Goal: Task Accomplishment & Management: Manage account settings

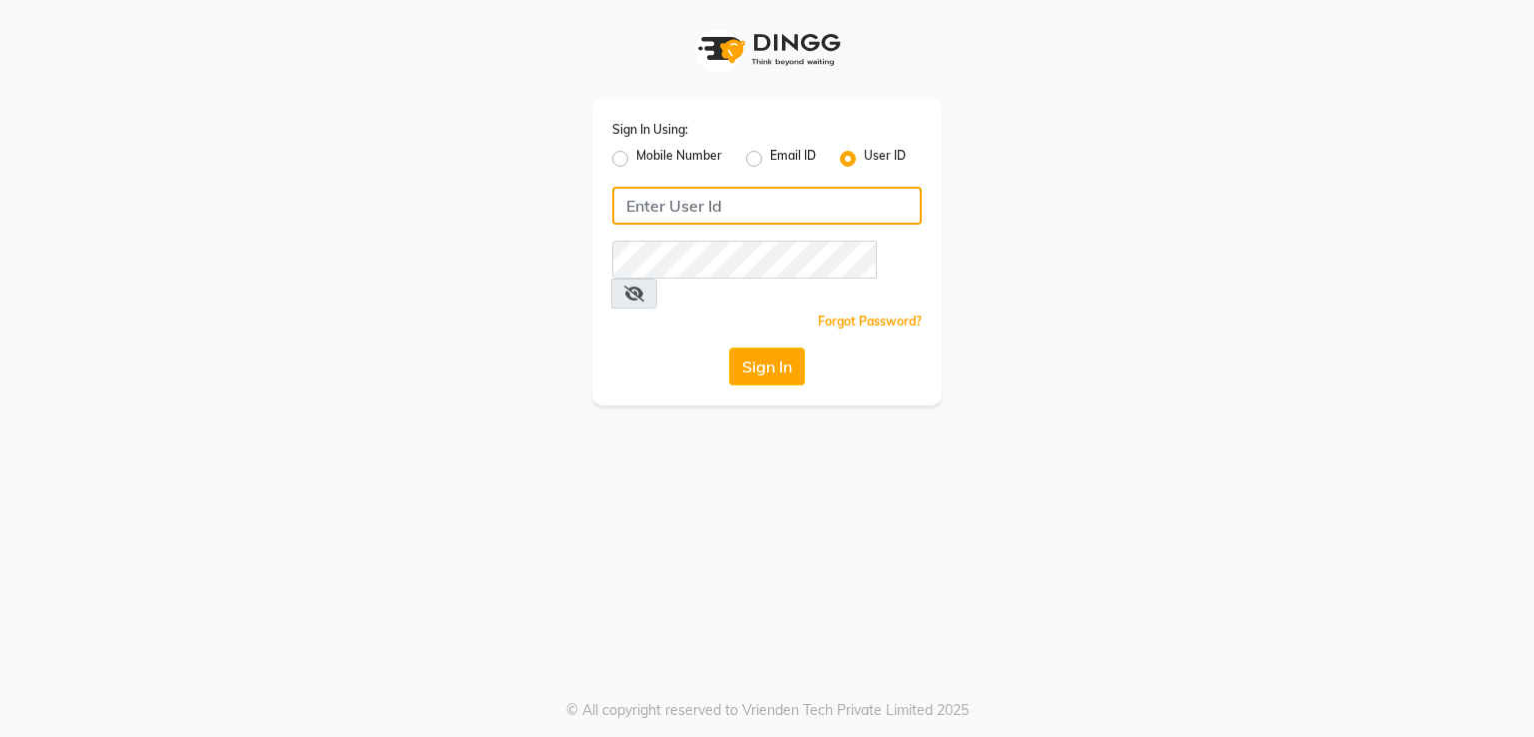
click at [712, 205] on input "Username" at bounding box center [767, 206] width 310 height 38
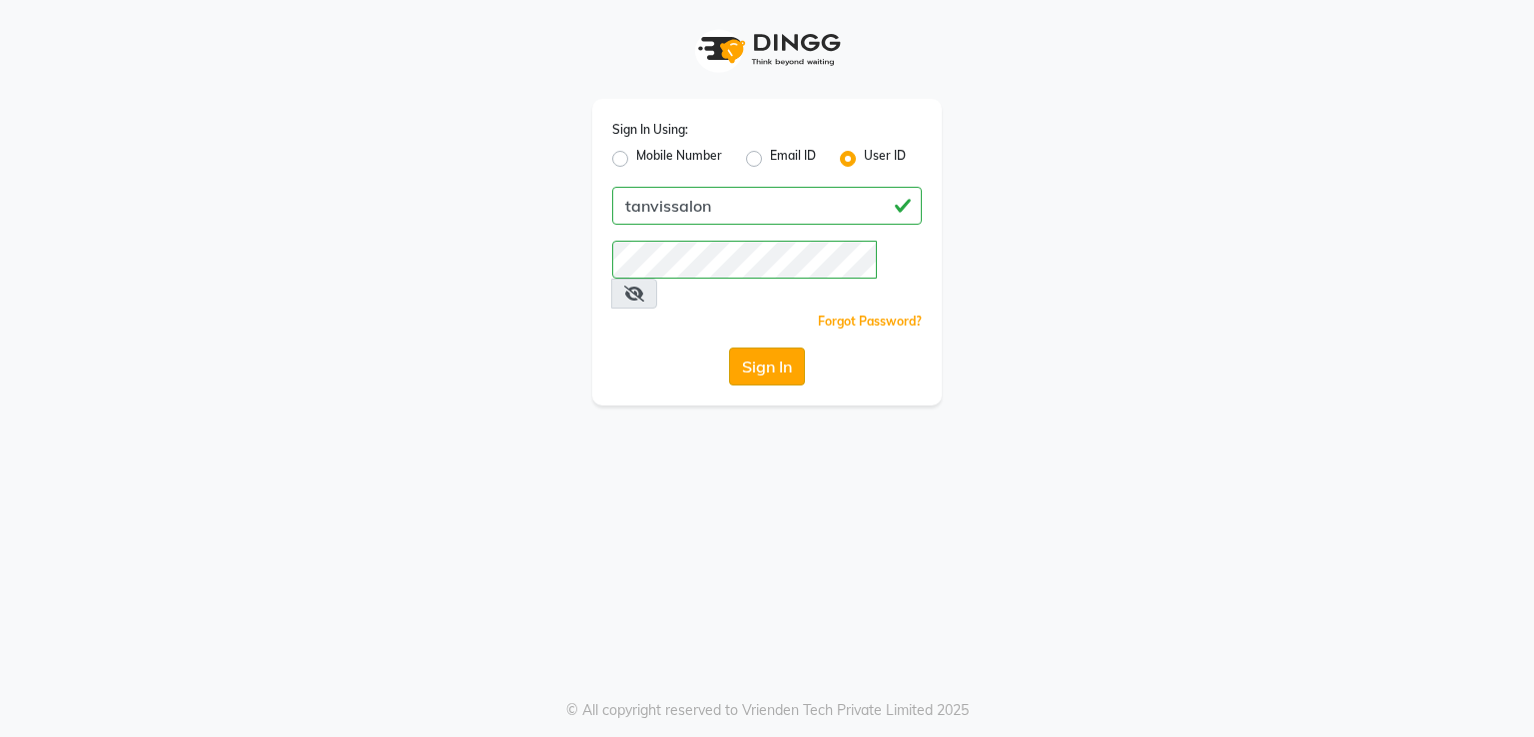
click at [781, 348] on button "Sign In" at bounding box center [767, 367] width 76 height 38
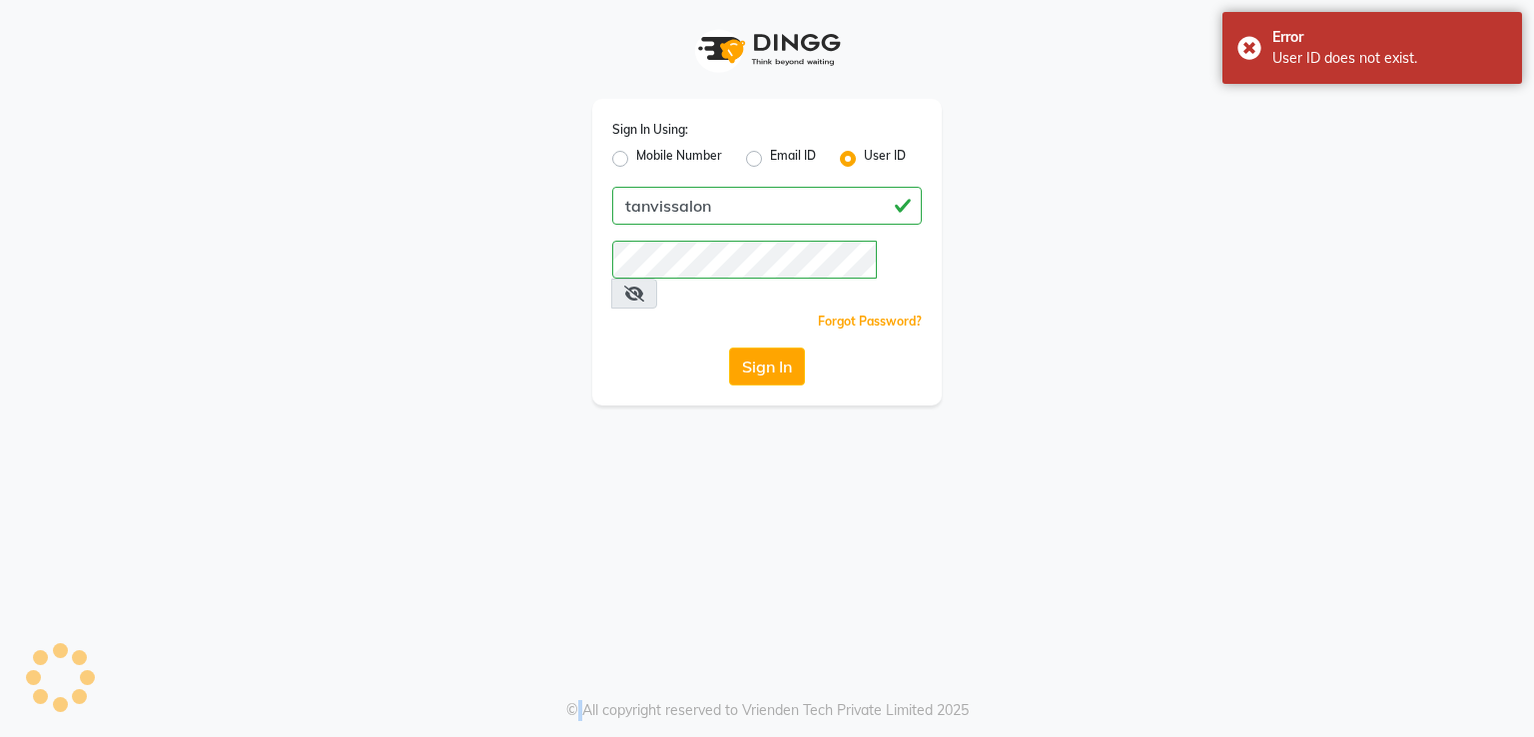
click at [781, 348] on div "Sign In" at bounding box center [767, 367] width 310 height 38
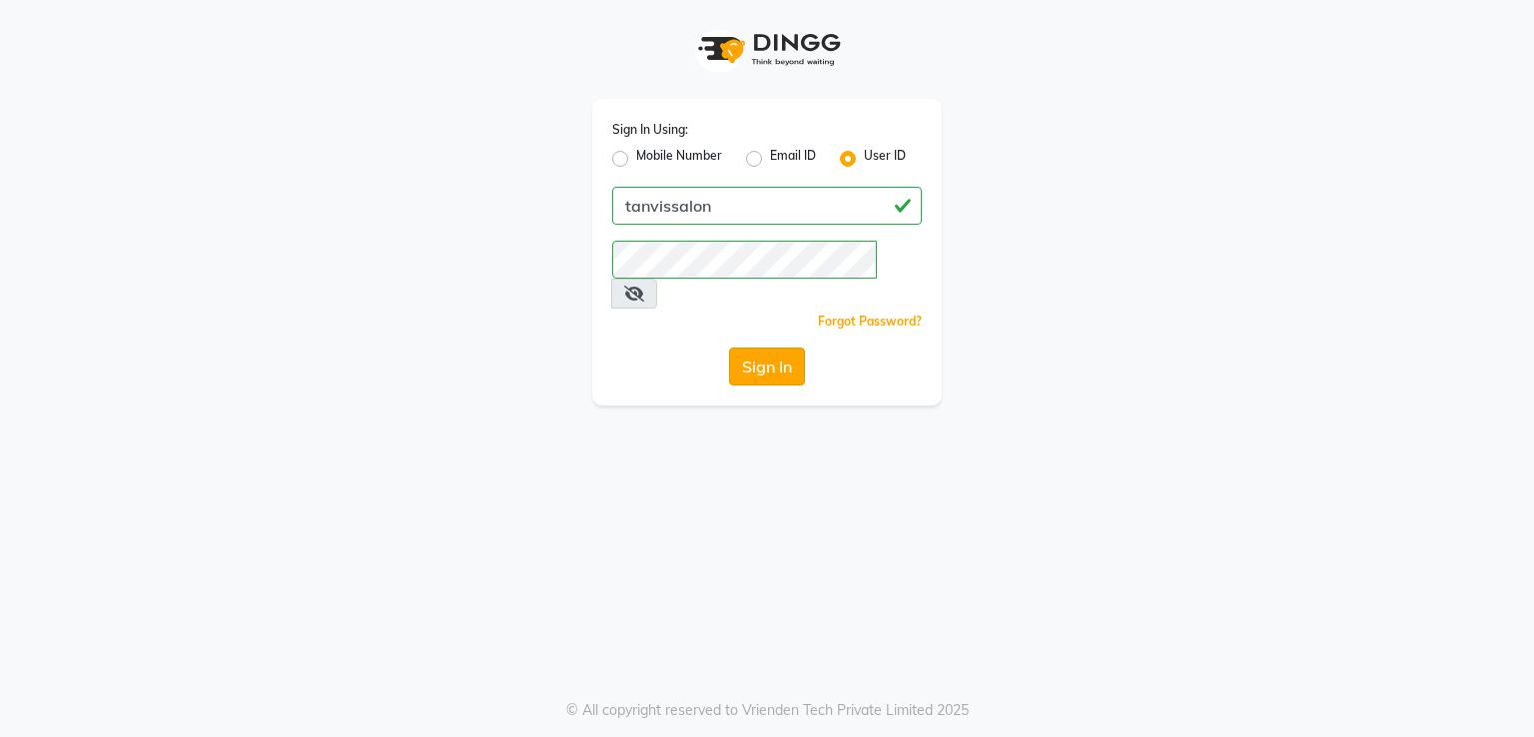
click at [756, 348] on button "Sign In" at bounding box center [767, 367] width 76 height 38
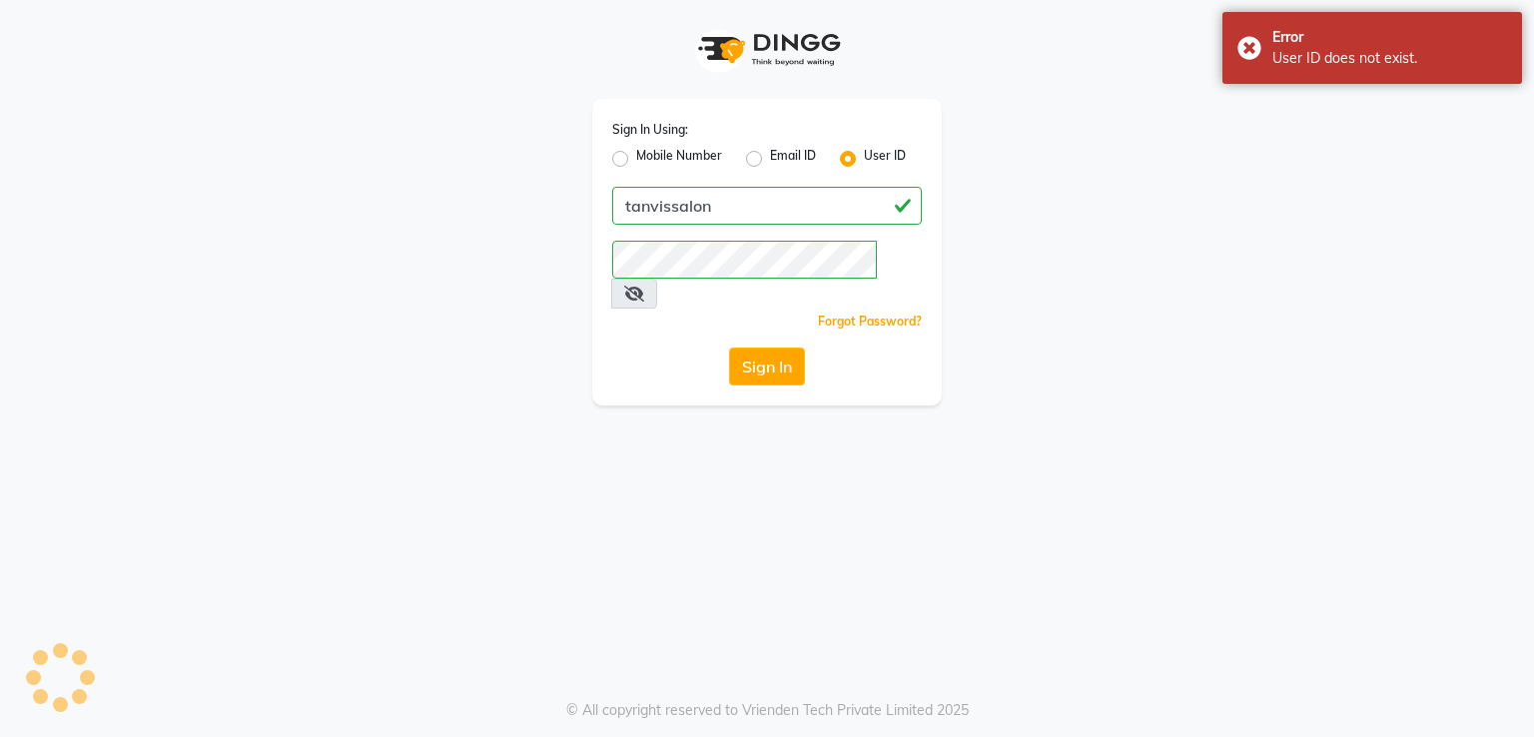
click at [657, 279] on span at bounding box center [634, 294] width 46 height 30
click at [644, 286] on icon at bounding box center [634, 294] width 20 height 16
click at [764, 348] on button "Sign In" at bounding box center [767, 367] width 76 height 38
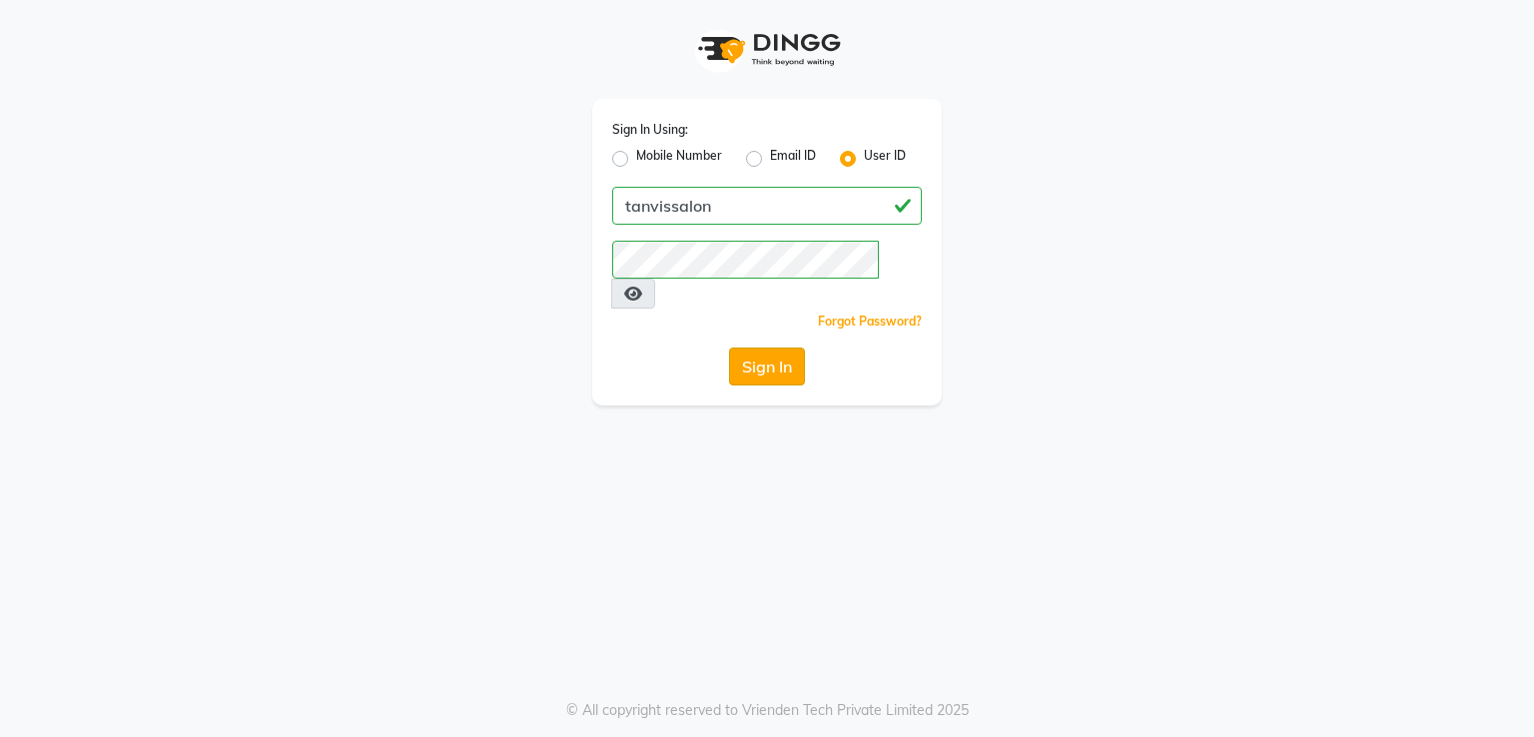
click at [769, 348] on button "Sign In" at bounding box center [767, 367] width 76 height 38
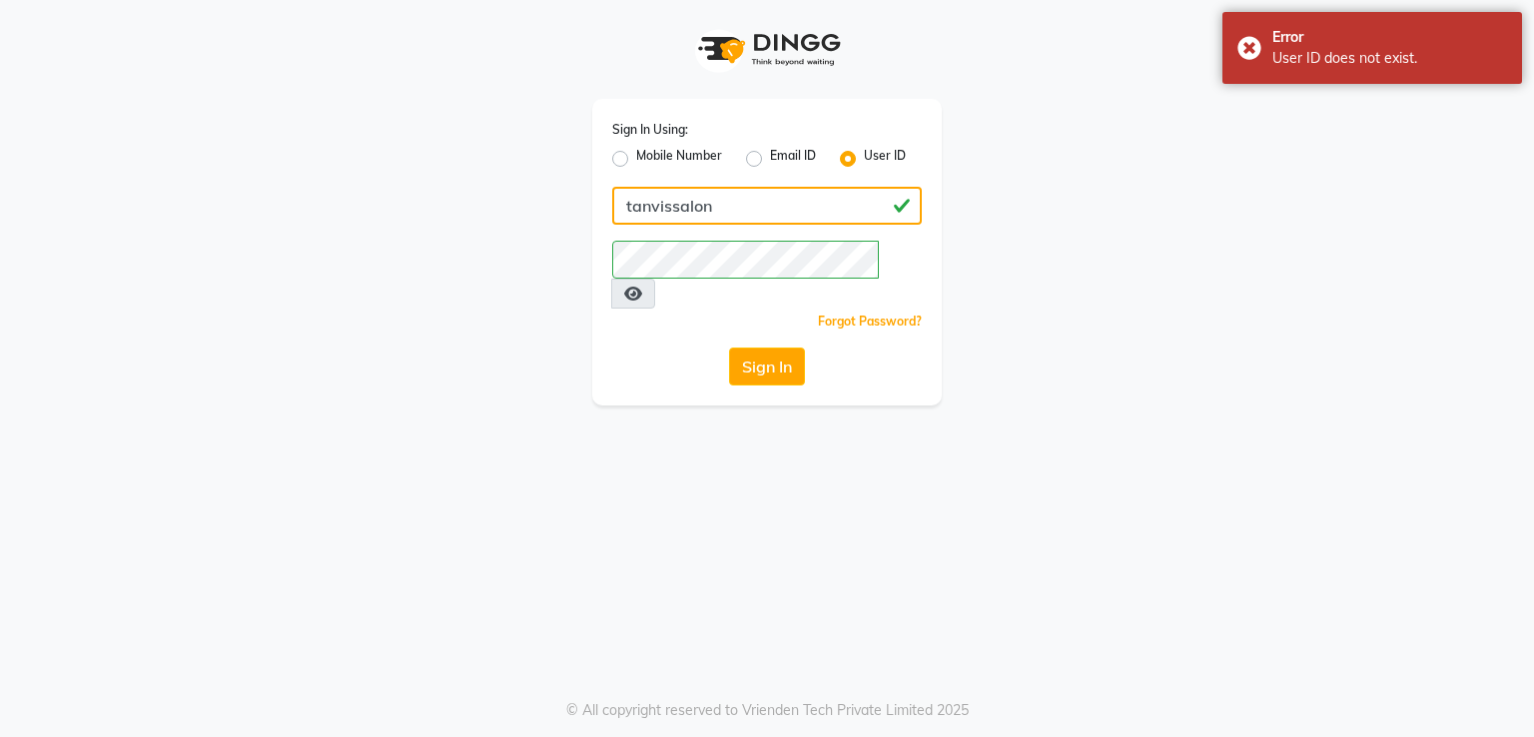
click at [743, 217] on input "tanvissalon" at bounding box center [767, 206] width 310 height 38
type input "t"
type input "tanvissalon"
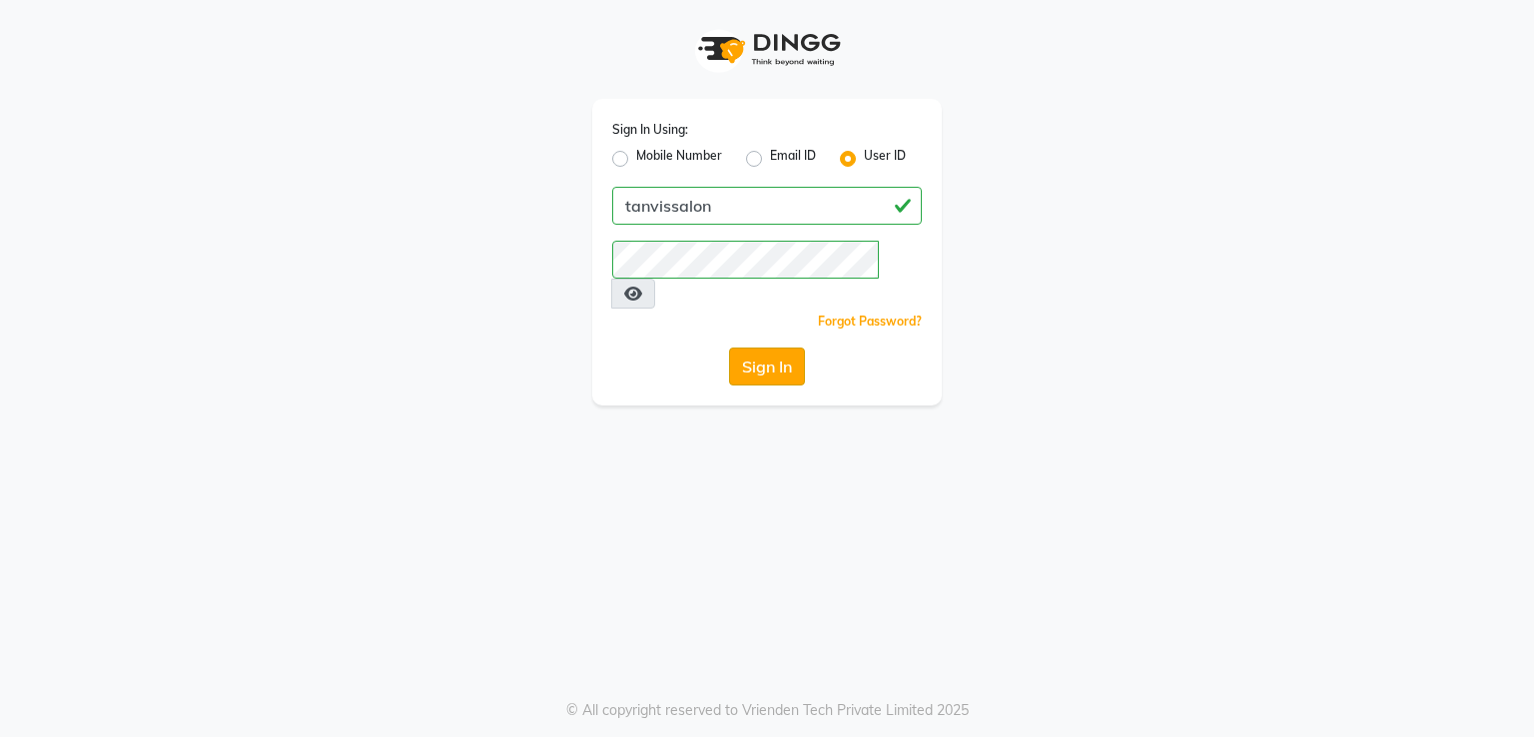
click at [771, 348] on button "Sign In" at bounding box center [767, 367] width 76 height 38
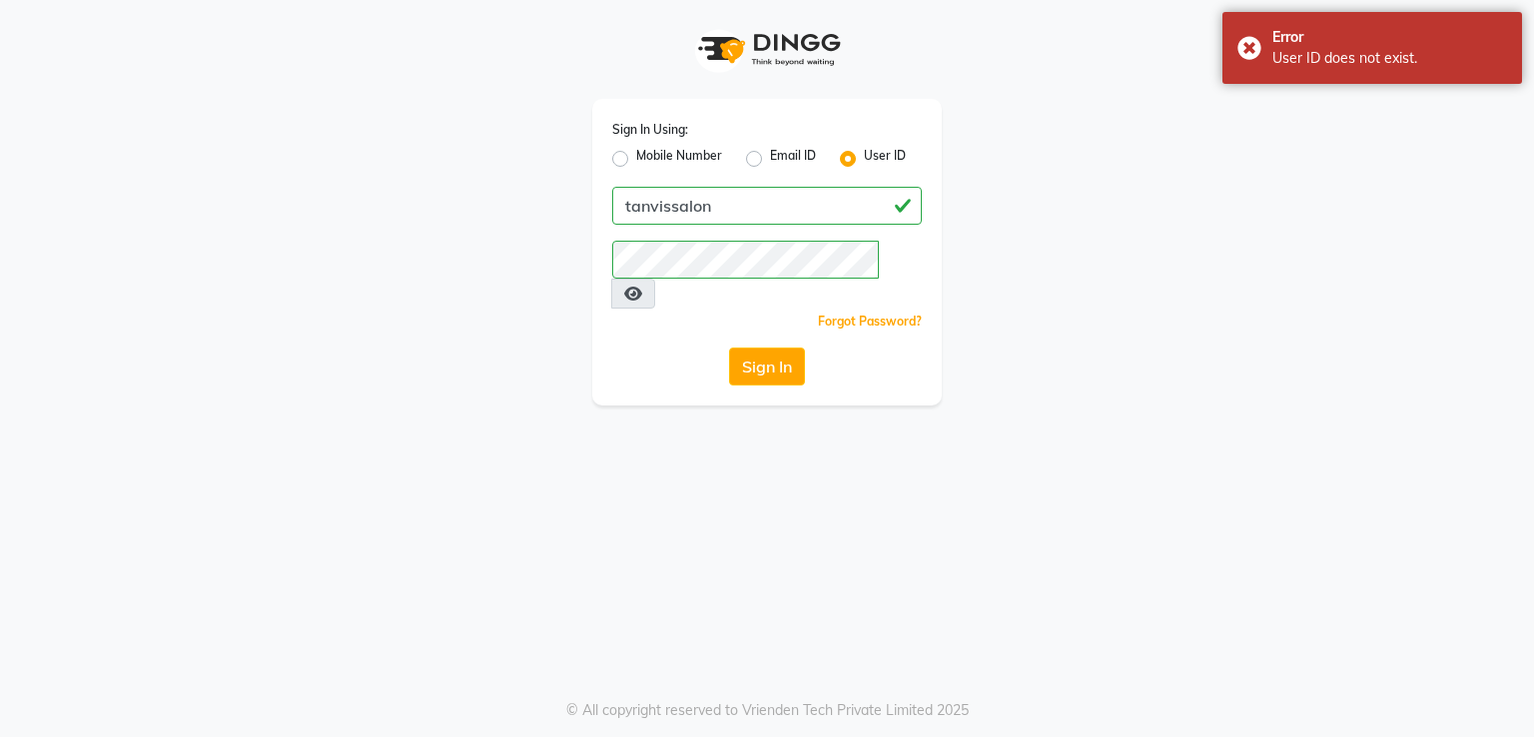
click at [636, 160] on label "Mobile Number" at bounding box center [679, 159] width 86 height 24
click at [636, 160] on input "Mobile Number" at bounding box center [642, 153] width 13 height 13
radio input "true"
radio input "false"
click at [864, 160] on label "User ID" at bounding box center [885, 159] width 42 height 24
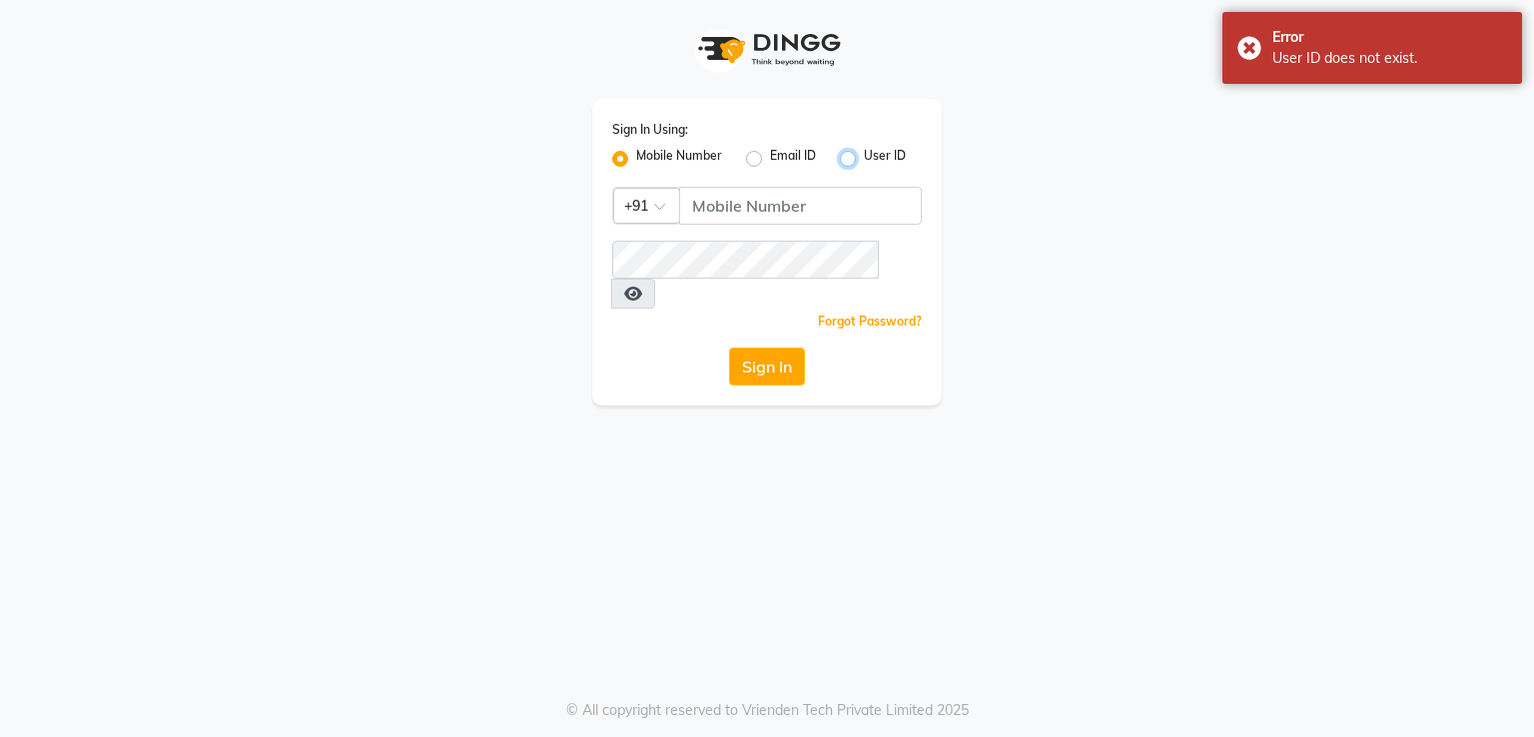
click at [864, 160] on input "User ID" at bounding box center [870, 153] width 13 height 13
radio input "true"
radio input "false"
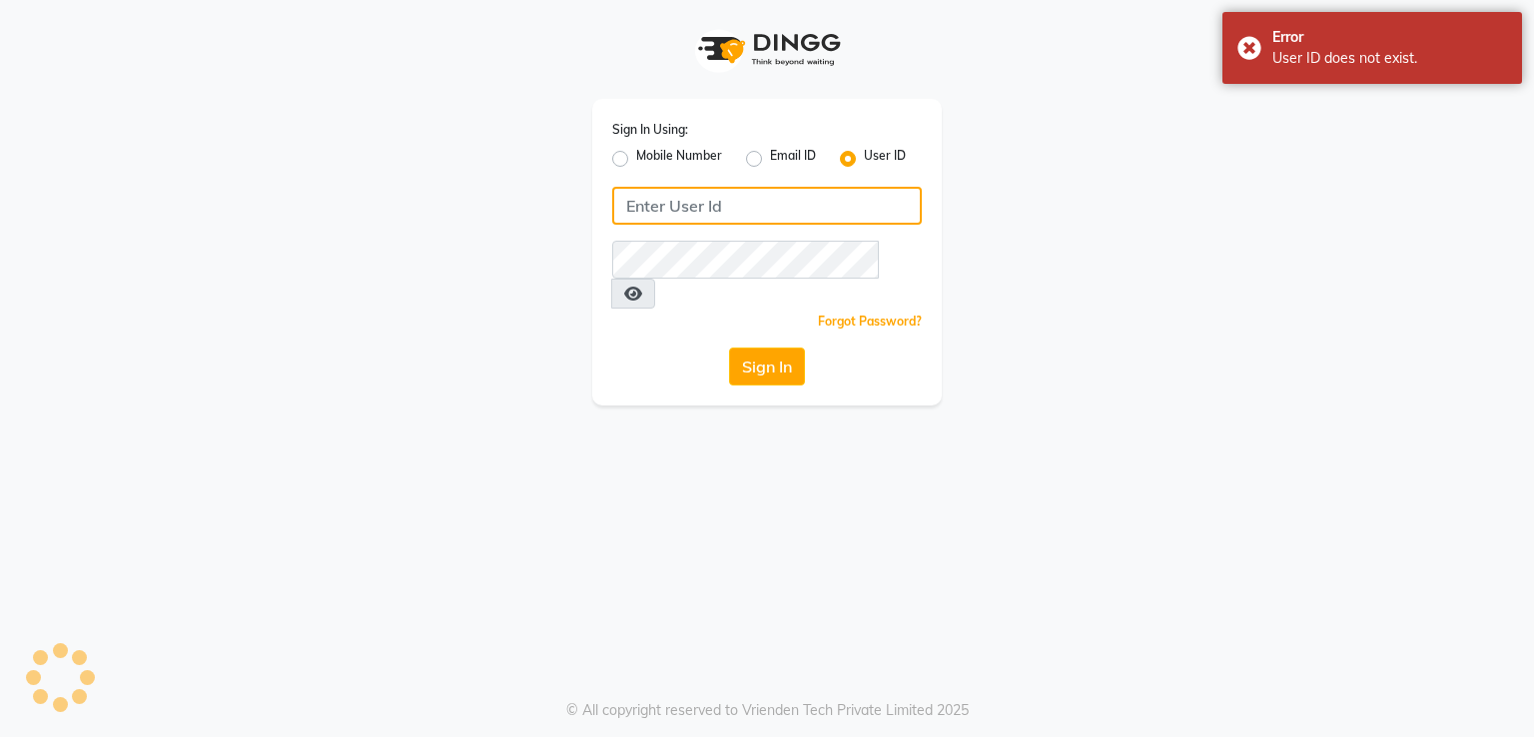
click at [773, 201] on input "Username" at bounding box center [767, 206] width 310 height 38
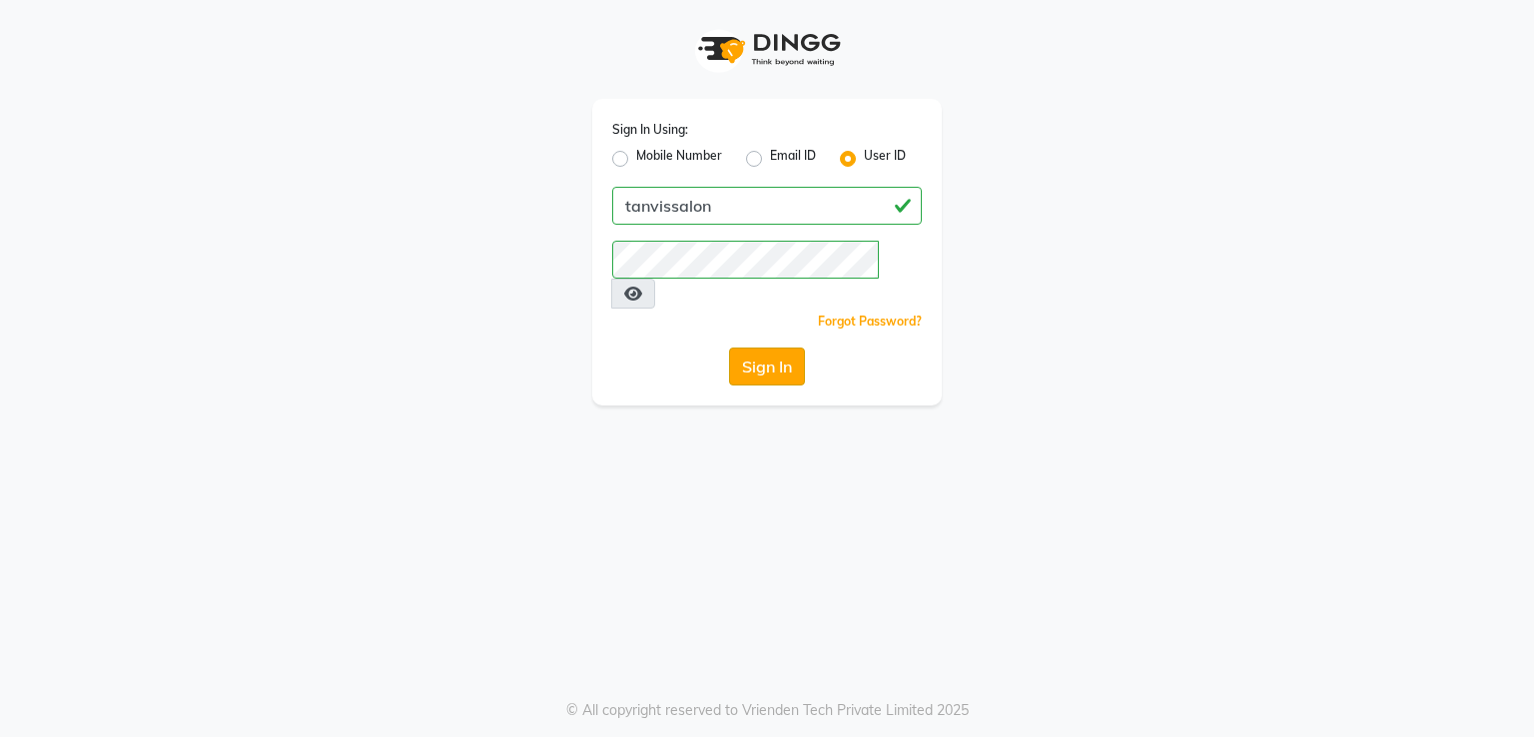
click at [765, 348] on button "Sign In" at bounding box center [767, 367] width 76 height 38
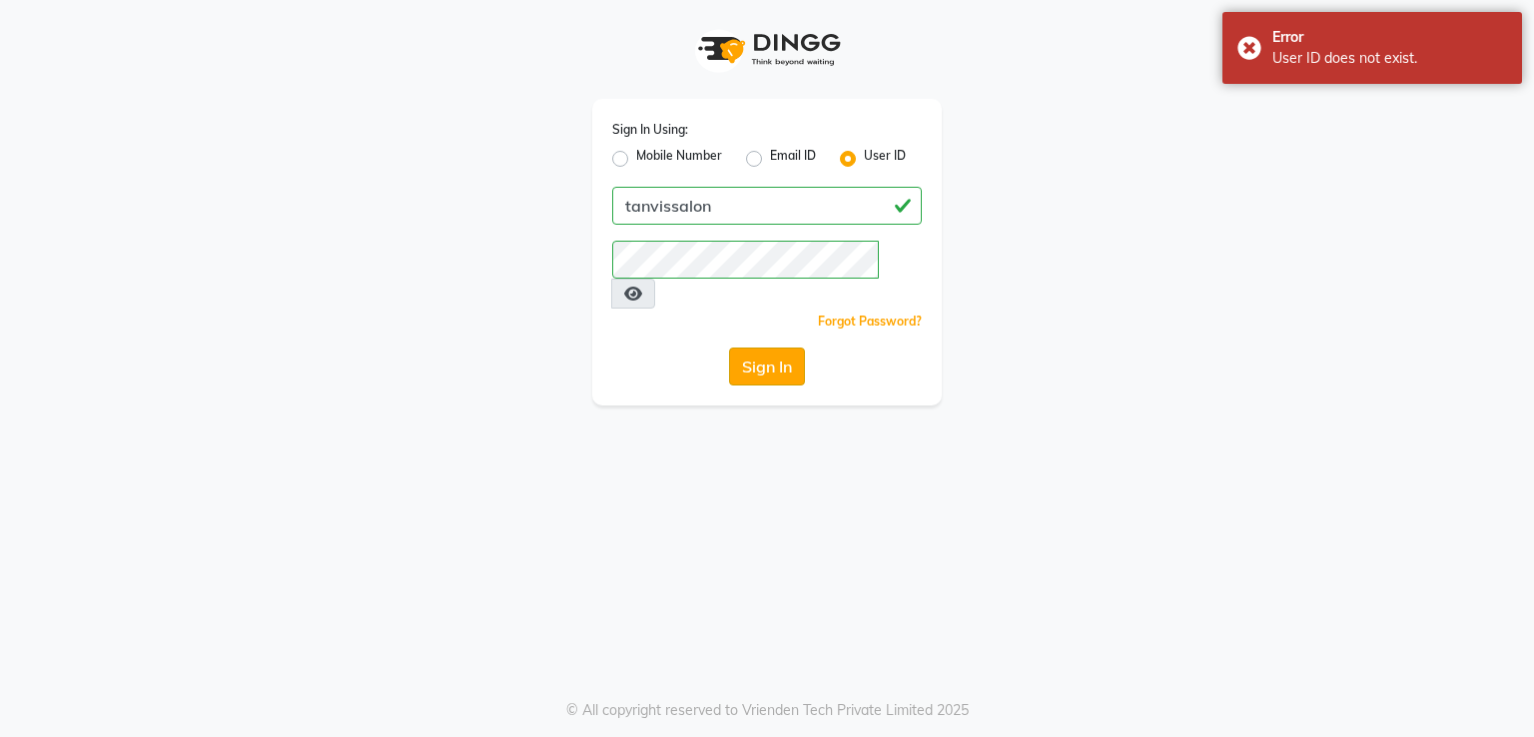
click at [781, 348] on button "Sign In" at bounding box center [767, 367] width 76 height 38
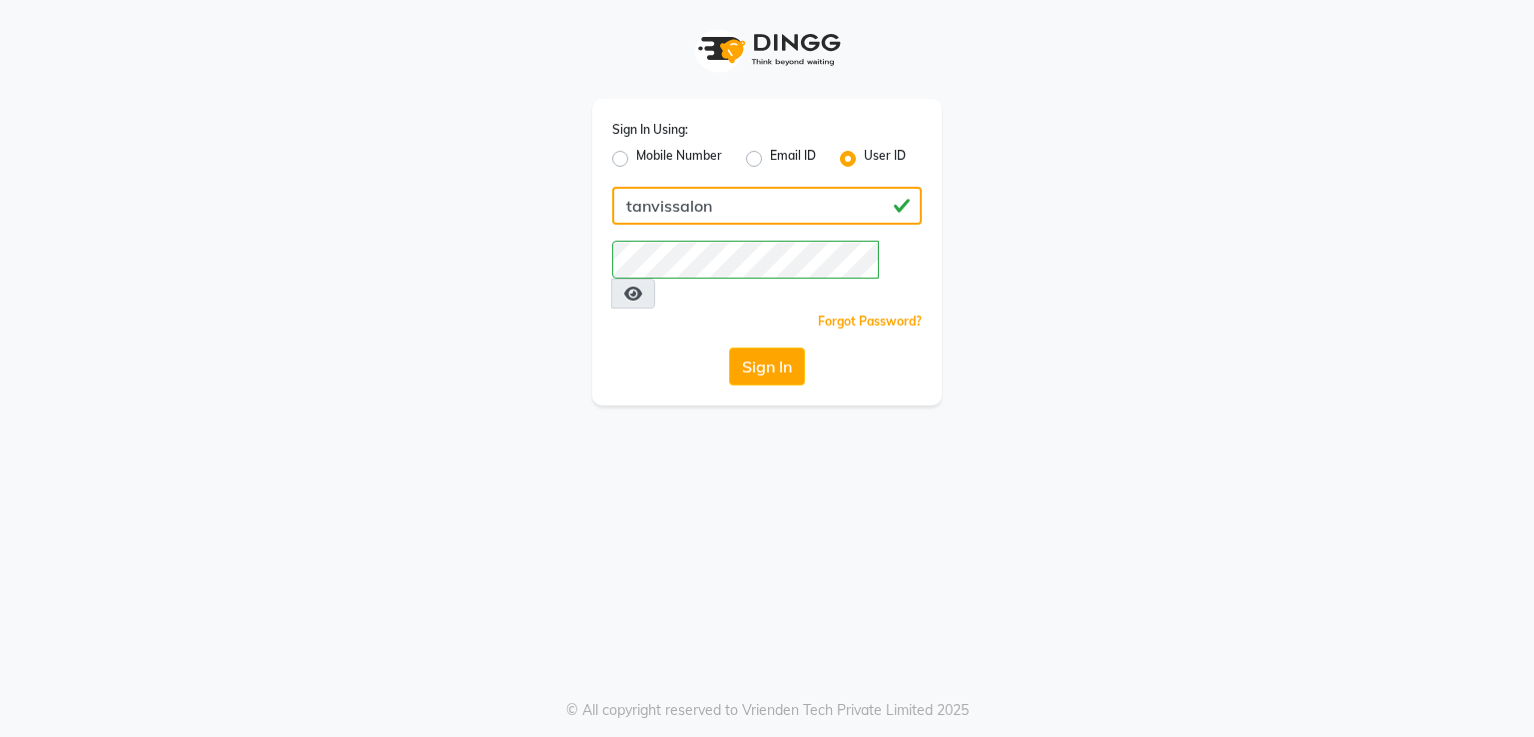
click at [772, 212] on input "tanvissalon" at bounding box center [767, 206] width 310 height 38
type input "t"
click at [831, 200] on input "Username" at bounding box center [767, 206] width 310 height 38
type input "tanvissalon"
click at [778, 348] on button "Sign In" at bounding box center [767, 367] width 76 height 38
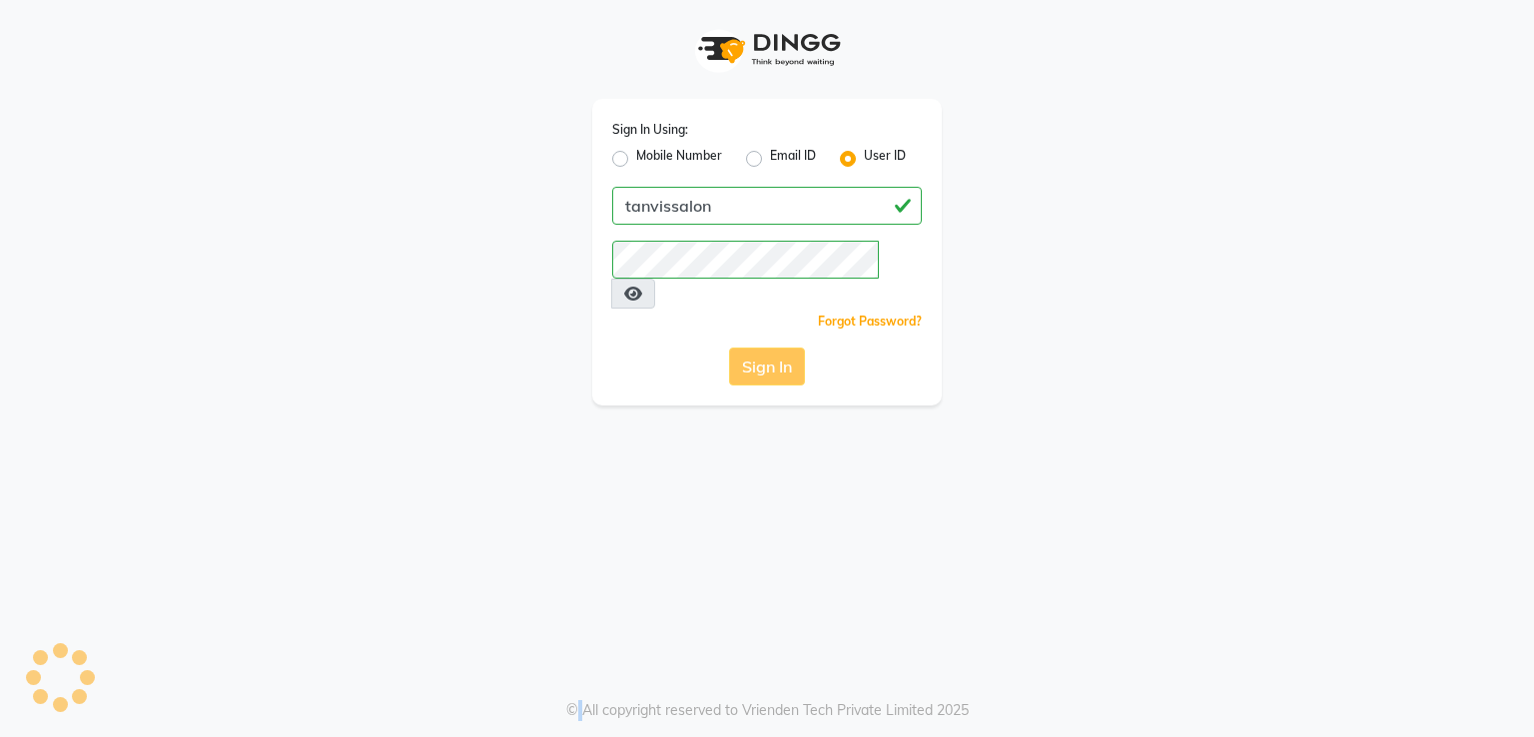
click at [778, 348] on div "Sign In" at bounding box center [767, 367] width 310 height 38
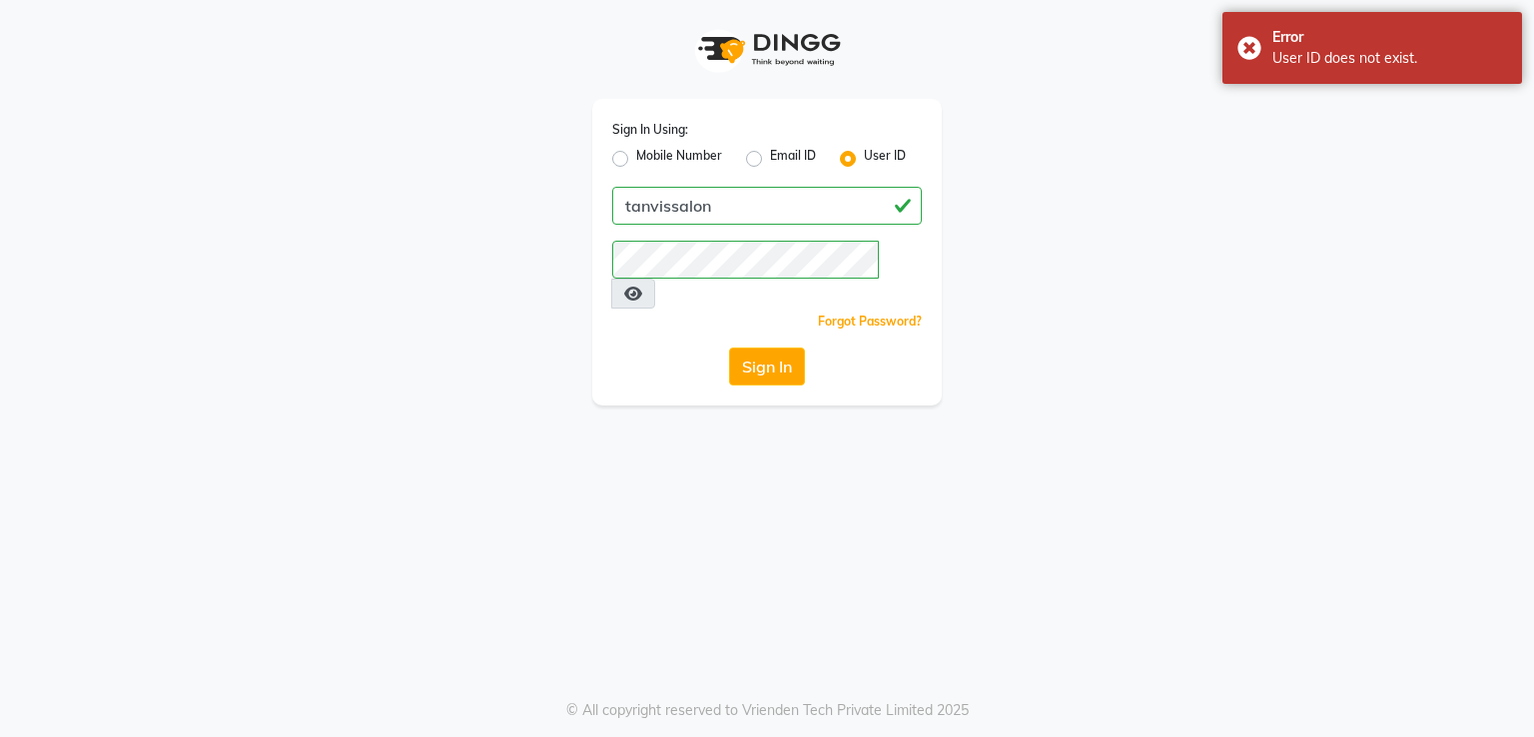
click at [1155, 192] on div "Sign In Using: Mobile Number Email ID User ID tanvissalon Remember me Forgot Pa…" at bounding box center [767, 203] width 1139 height 406
click at [755, 217] on input "tanvissalon" at bounding box center [767, 206] width 310 height 38
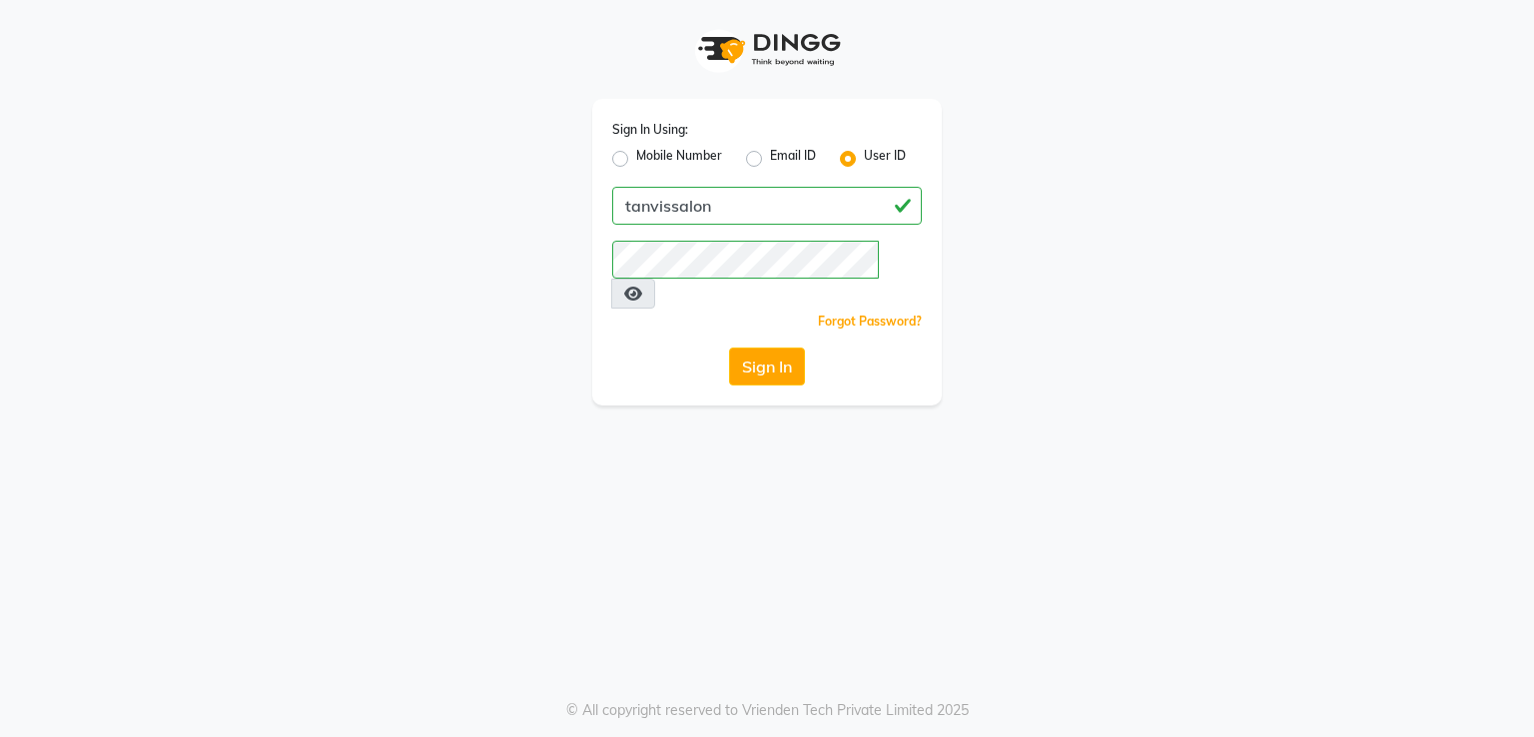
drag, startPoint x: 284, startPoint y: 310, endPoint x: 285, endPoint y: 296, distance: 14.0
click at [288, 307] on div "Sign In Using: Mobile Number Email ID User ID tanvissalon Remember me Forgot Pa…" at bounding box center [767, 203] width 1139 height 406
click at [1151, 285] on div "Sign In Using: Mobile Number Email ID User ID tanvissalon Remember me Forgot Pa…" at bounding box center [767, 203] width 1139 height 406
click at [636, 156] on label "Mobile Number" at bounding box center [679, 159] width 86 height 24
click at [636, 156] on input "Mobile Number" at bounding box center [642, 153] width 13 height 13
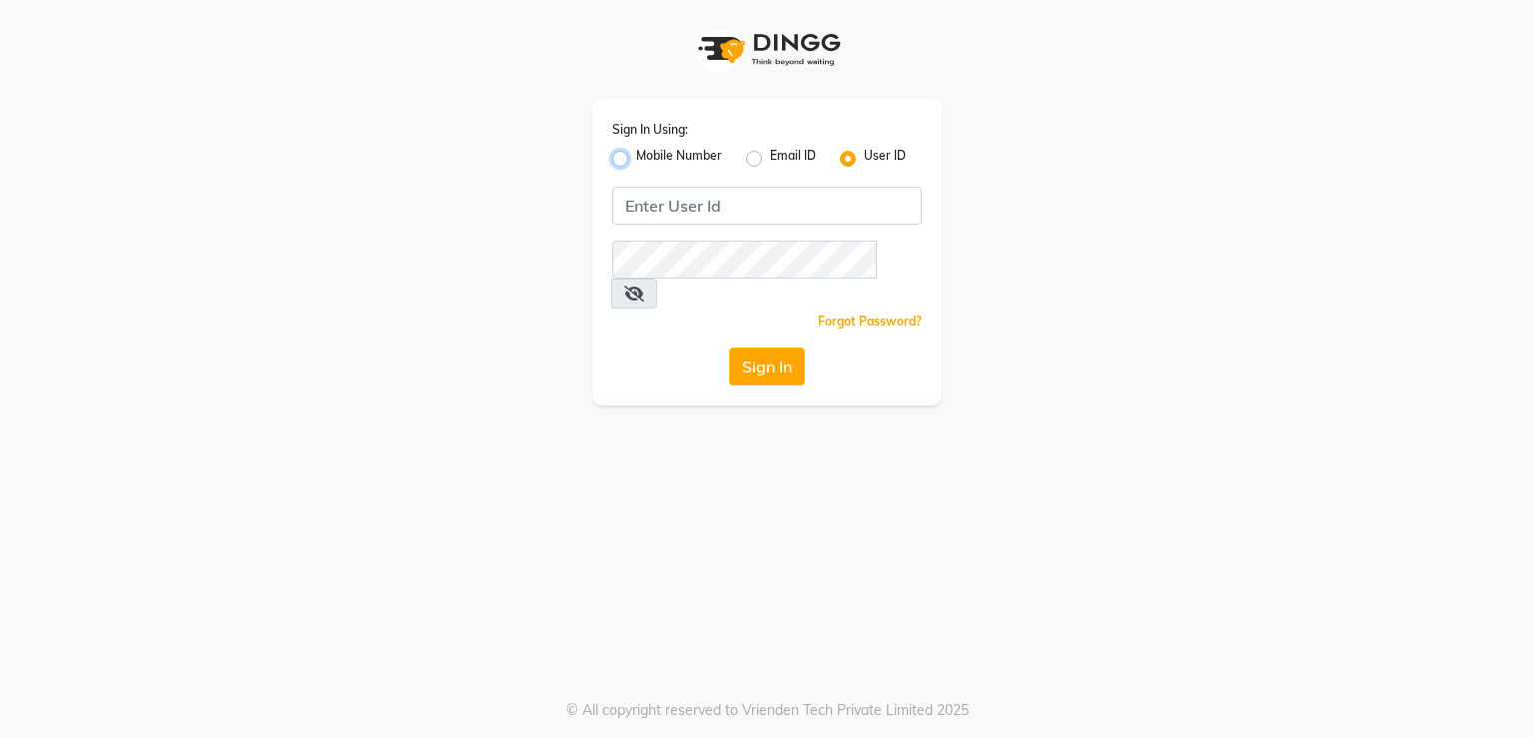
radio input "true"
radio input "false"
click at [770, 152] on label "Email ID" at bounding box center [793, 159] width 46 height 24
click at [770, 152] on input "Email ID" at bounding box center [776, 153] width 13 height 13
radio input "true"
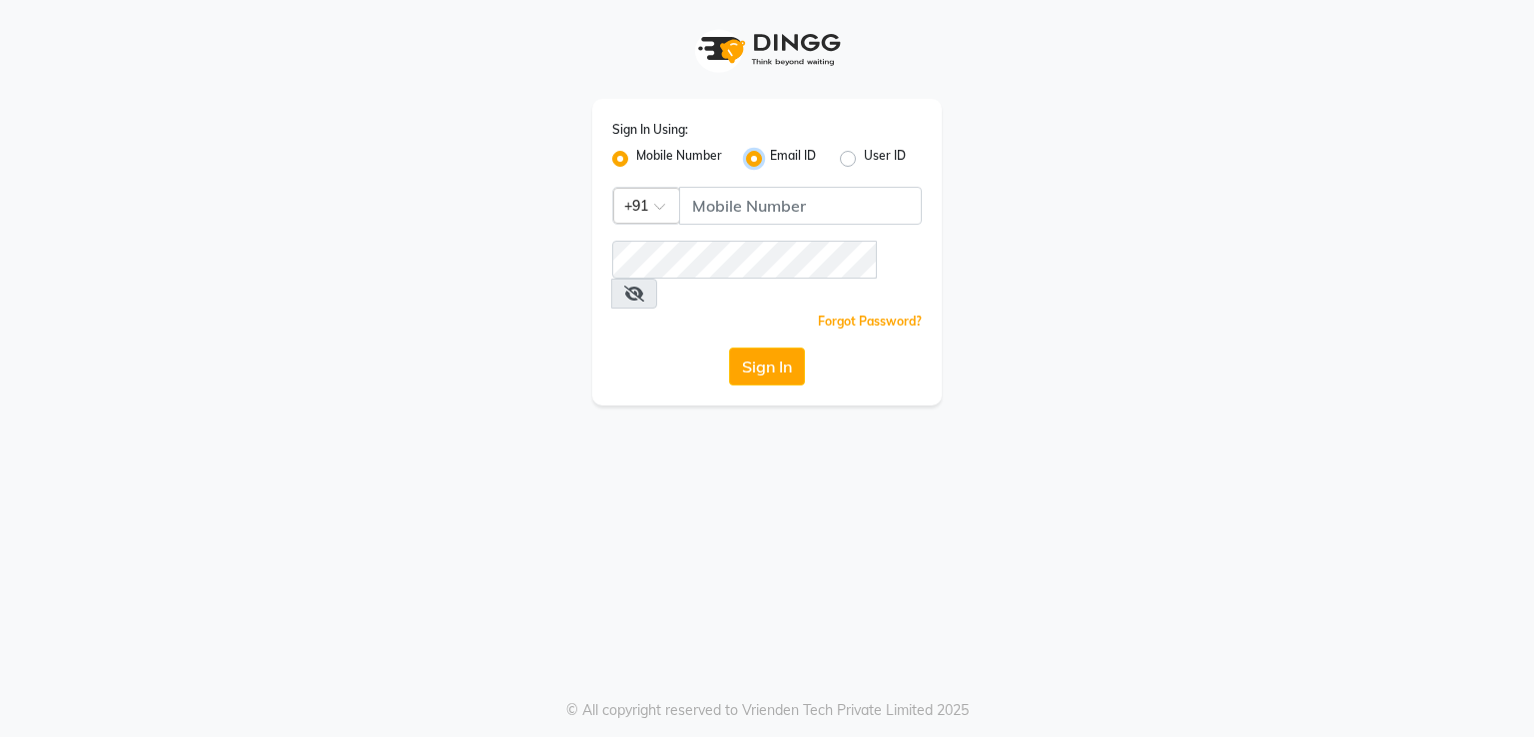
radio input "false"
click at [864, 157] on label "User ID" at bounding box center [885, 159] width 42 height 24
click at [864, 157] on input "User ID" at bounding box center [870, 153] width 13 height 13
radio input "true"
radio input "false"
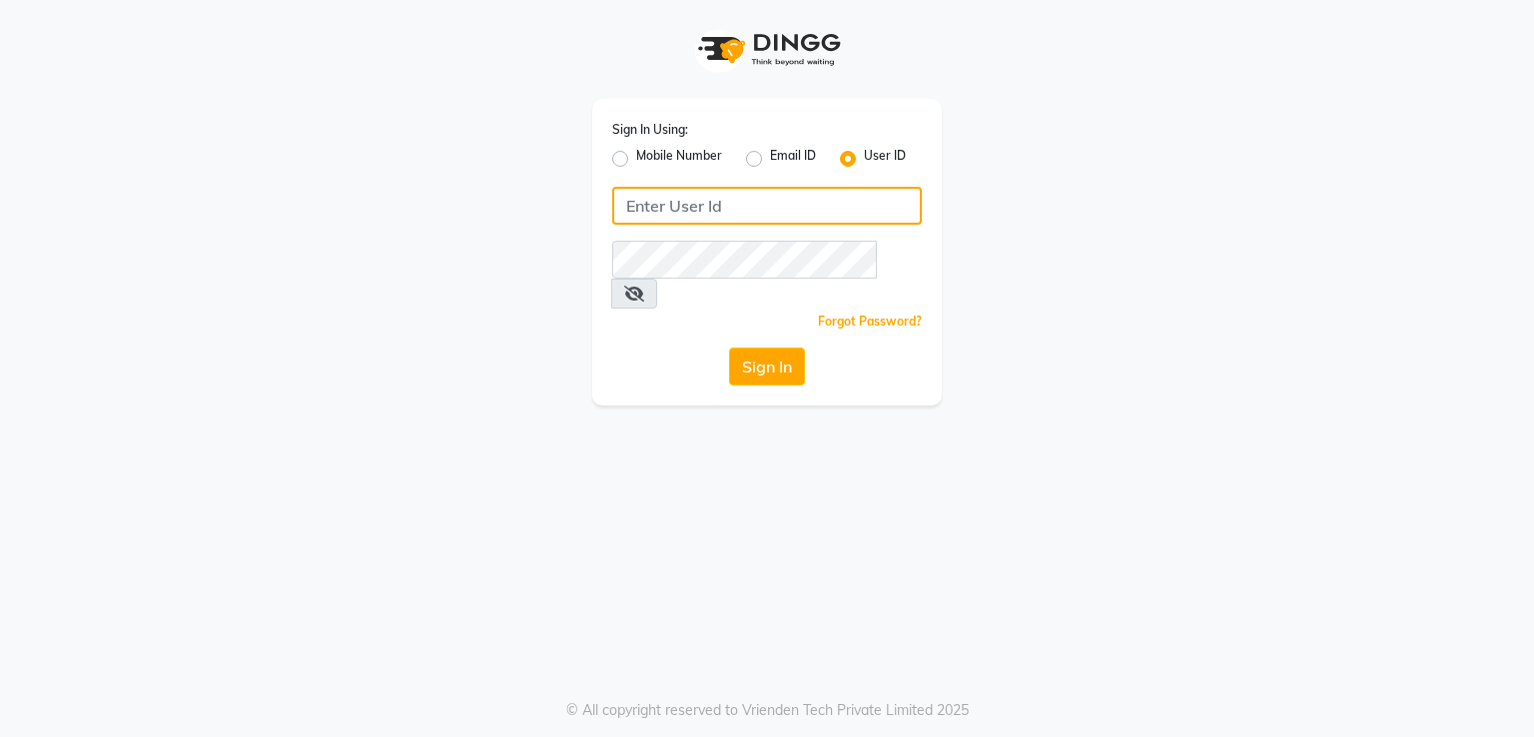
click at [767, 202] on input "Username" at bounding box center [767, 206] width 310 height 38
click at [863, 314] on link "Forgot Password?" at bounding box center [870, 321] width 104 height 15
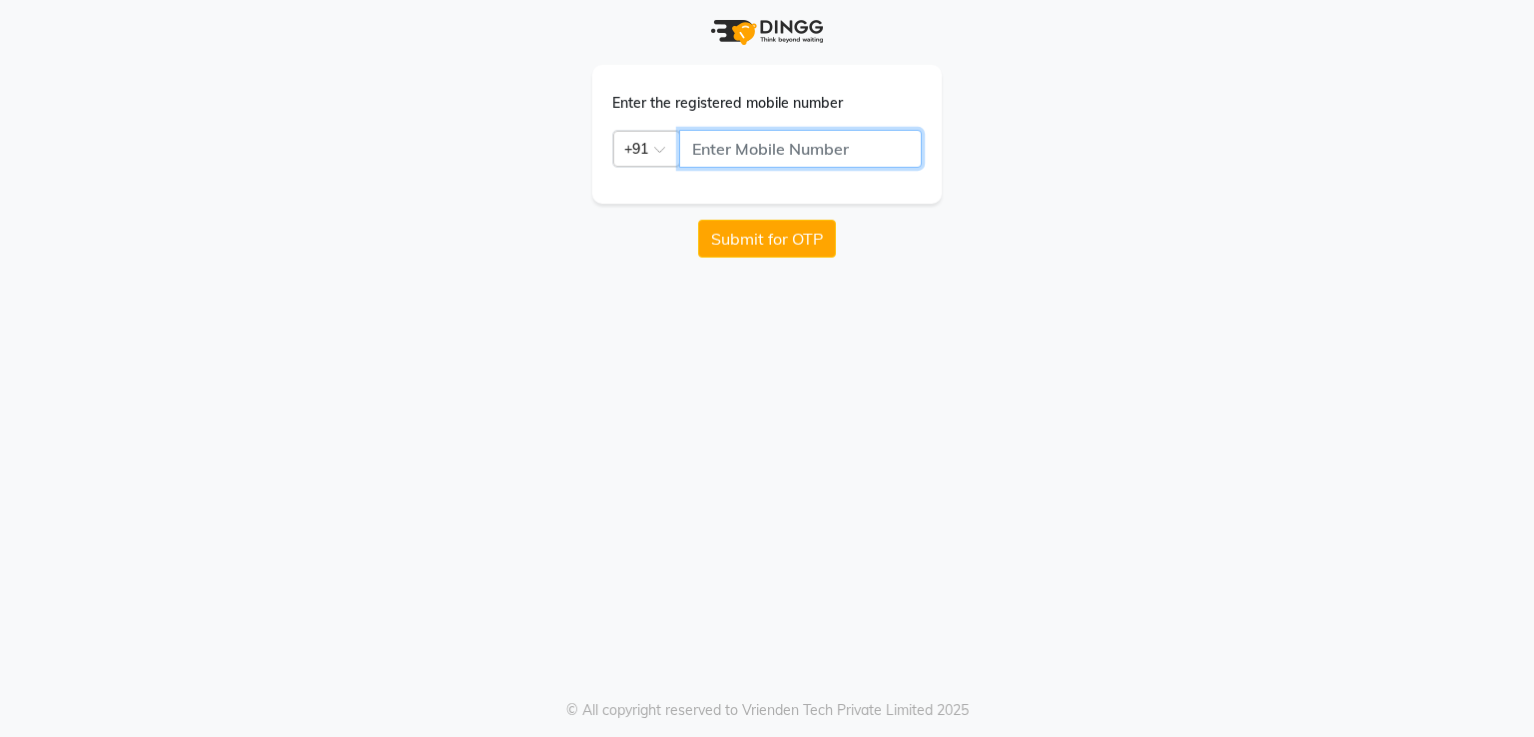
click at [811, 153] on input "text" at bounding box center [800, 149] width 243 height 38
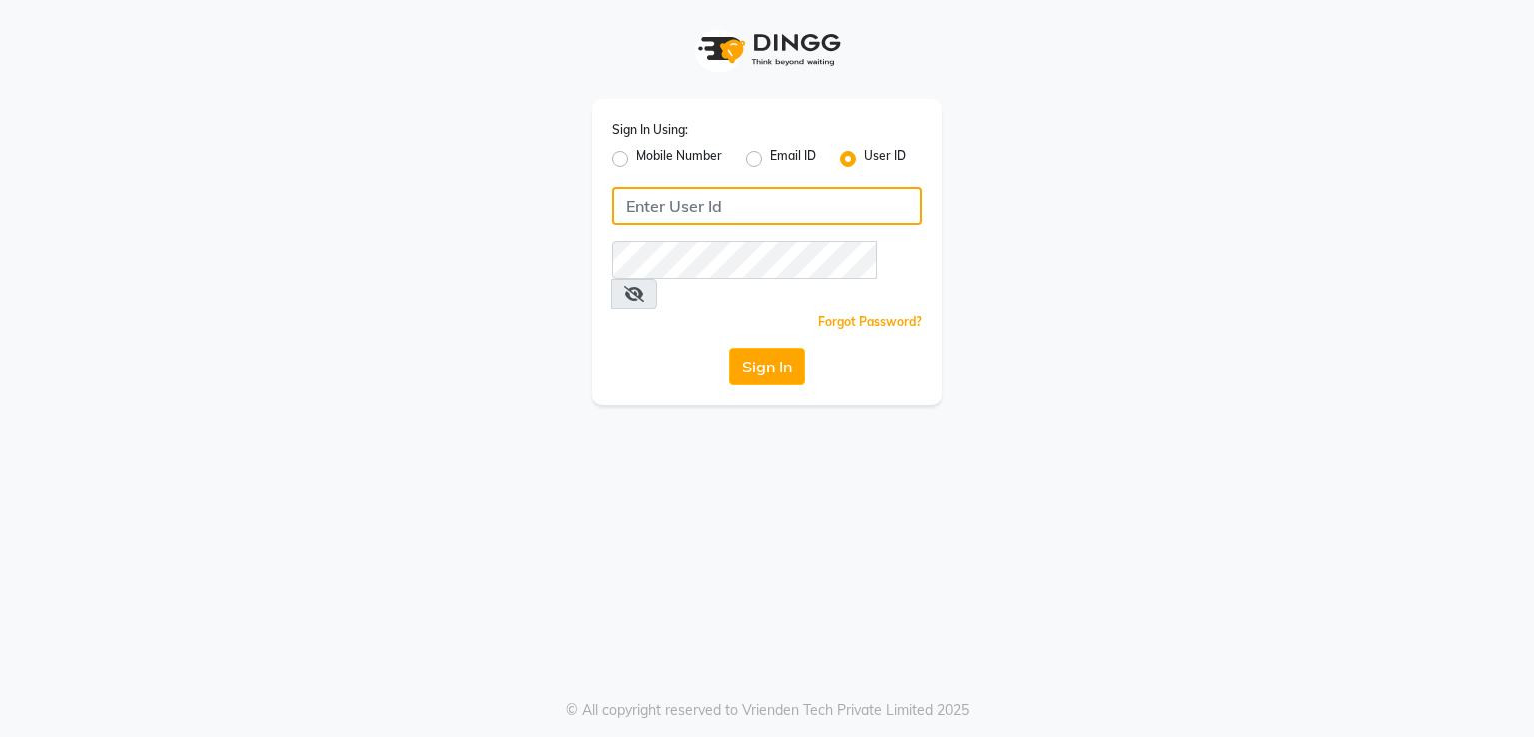
click at [798, 197] on input "Username" at bounding box center [767, 206] width 310 height 38
drag, startPoint x: 725, startPoint y: 216, endPoint x: 511, endPoint y: 137, distance: 227.8
click at [511, 137] on div "Sign In Using: Mobile Number Email ID User ID tanvissalon Remember me Forgot Pa…" at bounding box center [767, 203] width 1139 height 406
type input "tanvissalon"
click at [757, 311] on div "Forgot Password?" at bounding box center [767, 321] width 310 height 21
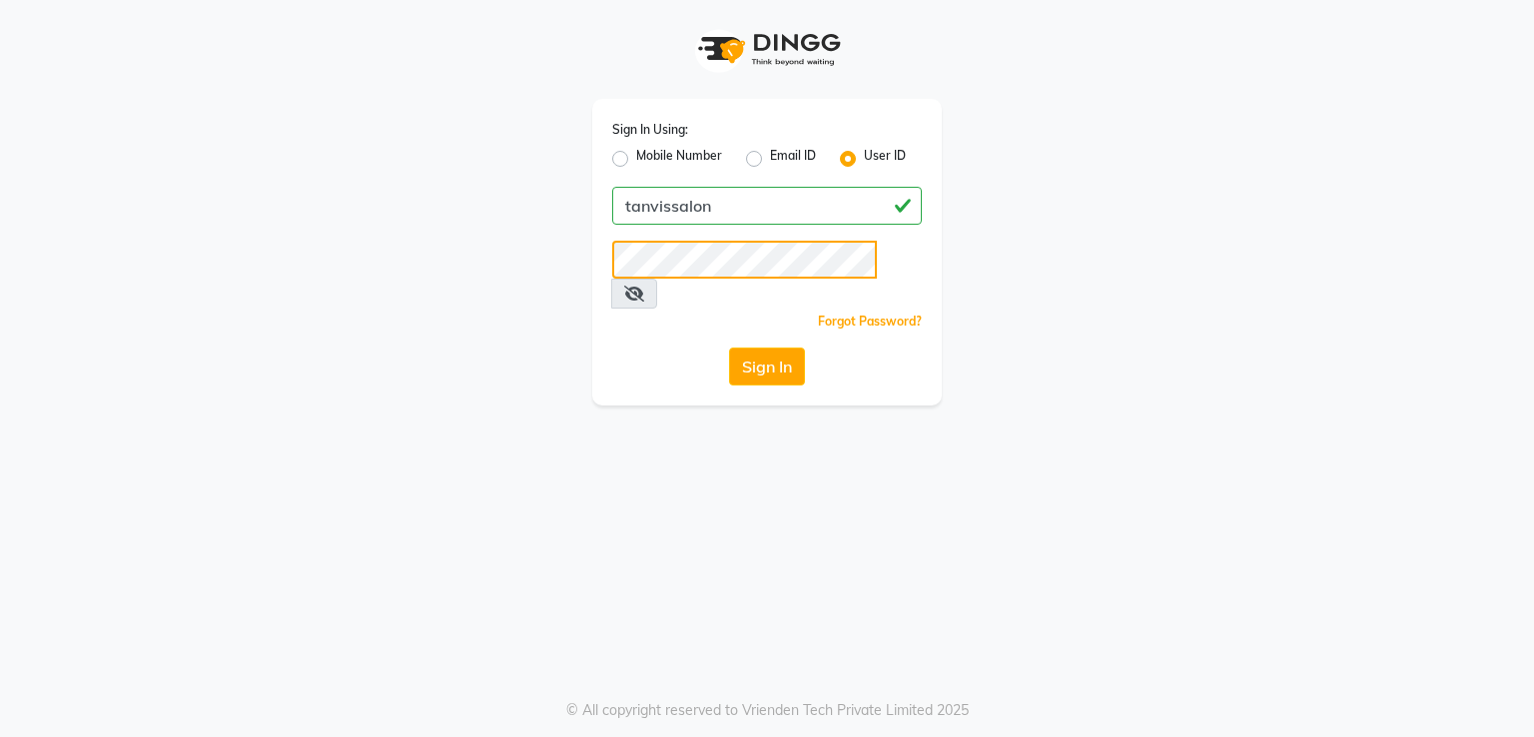
click at [729, 348] on button "Sign In" at bounding box center [767, 367] width 76 height 38
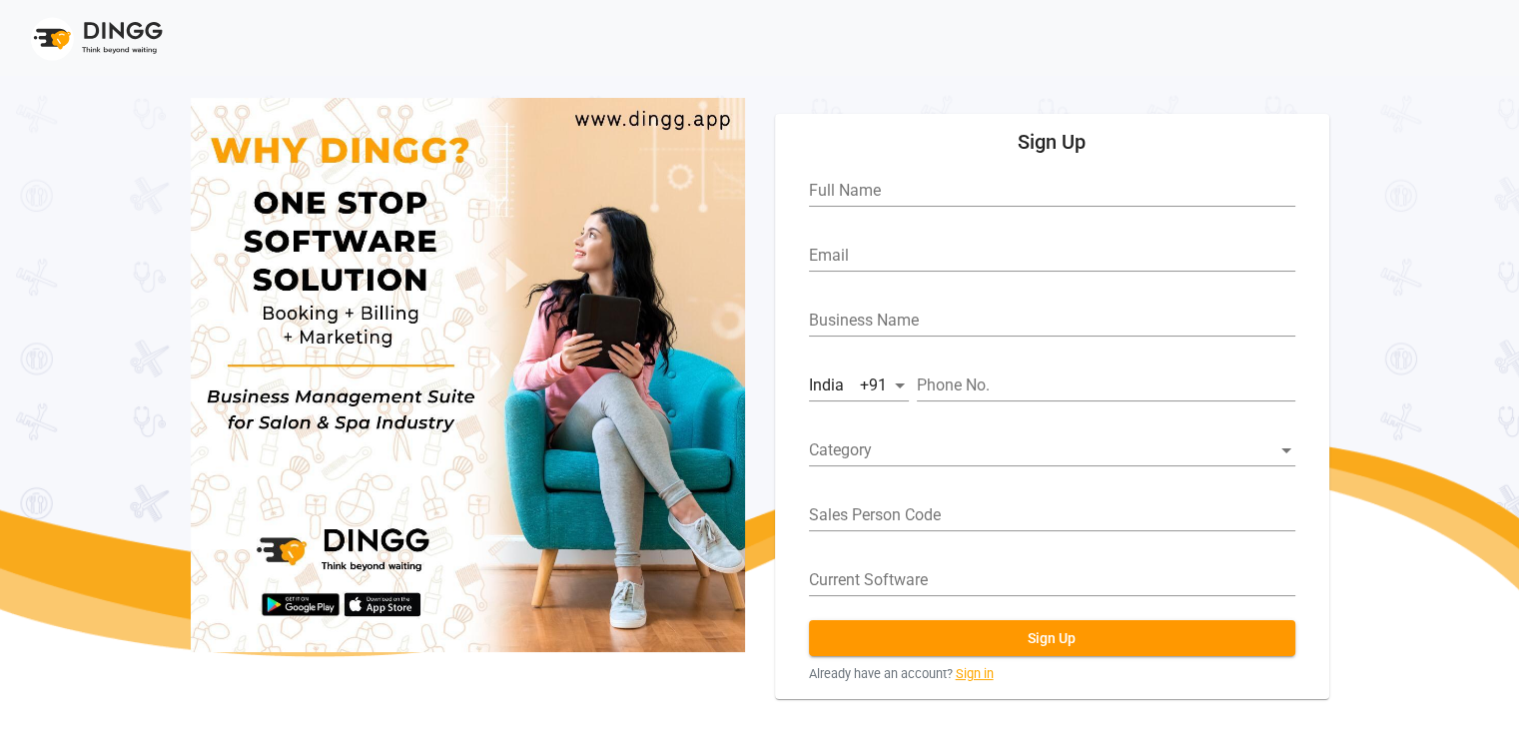
click at [971, 671] on link "Sign in" at bounding box center [975, 673] width 38 height 19
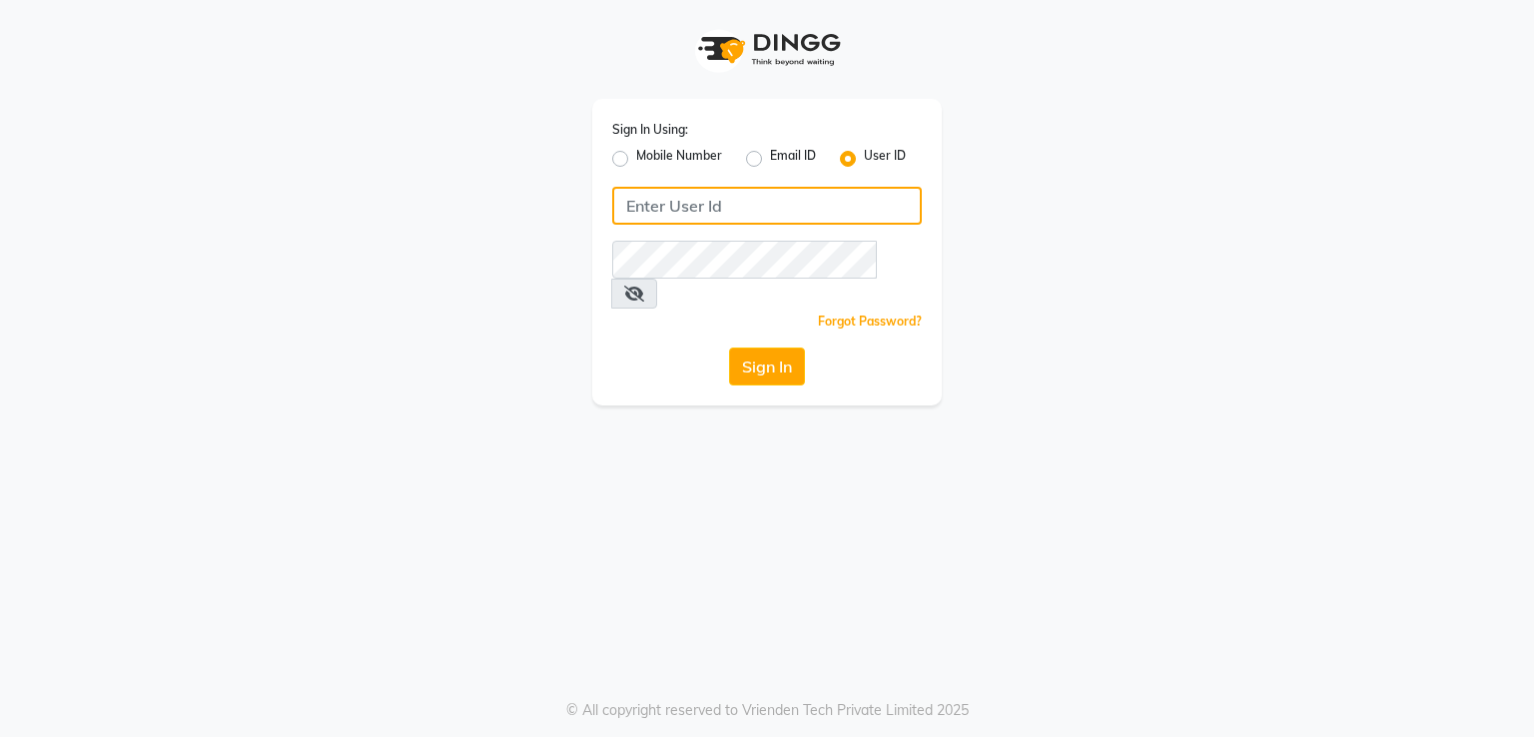
click at [752, 220] on input "Username" at bounding box center [767, 206] width 310 height 38
type input "tanvissalon"
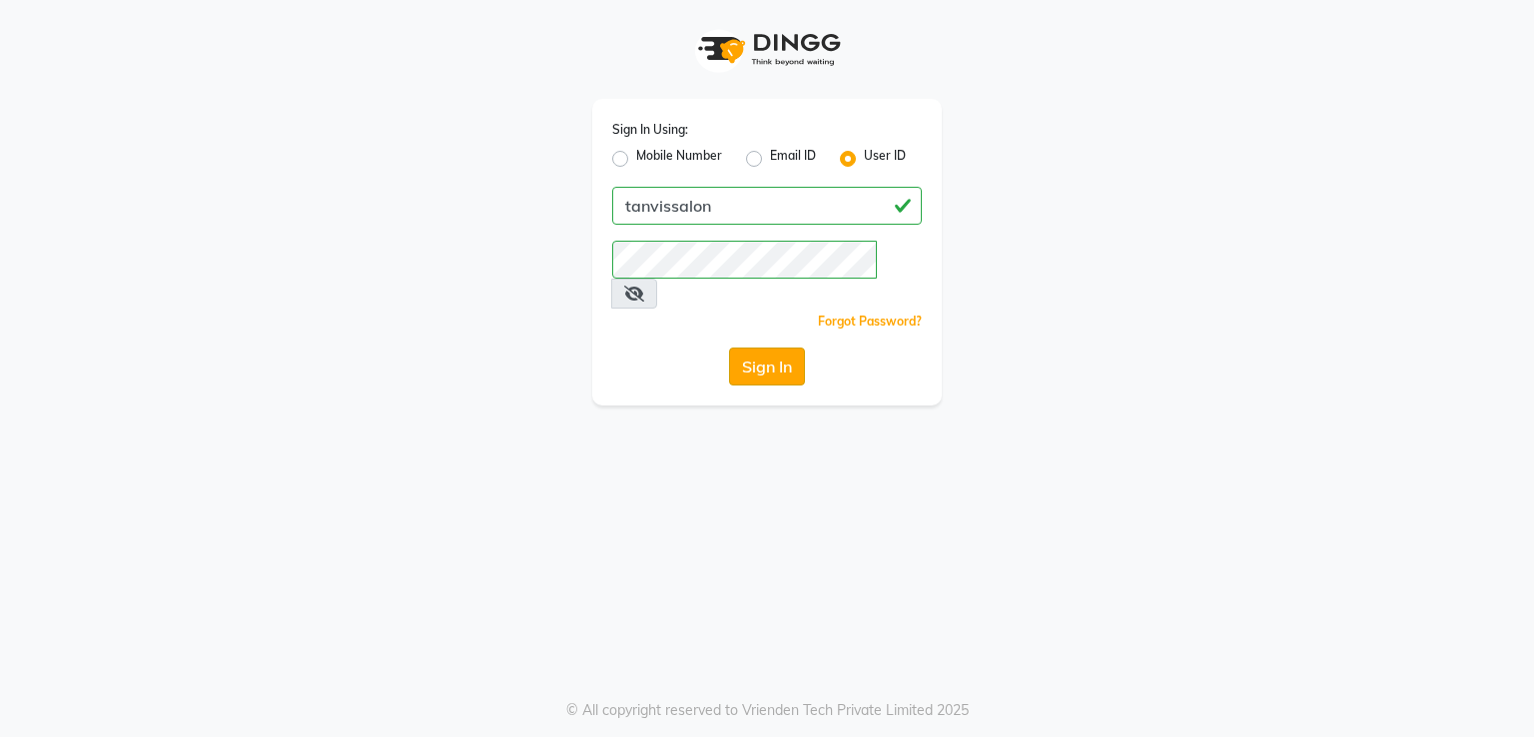
click at [796, 348] on button "Sign In" at bounding box center [767, 367] width 76 height 38
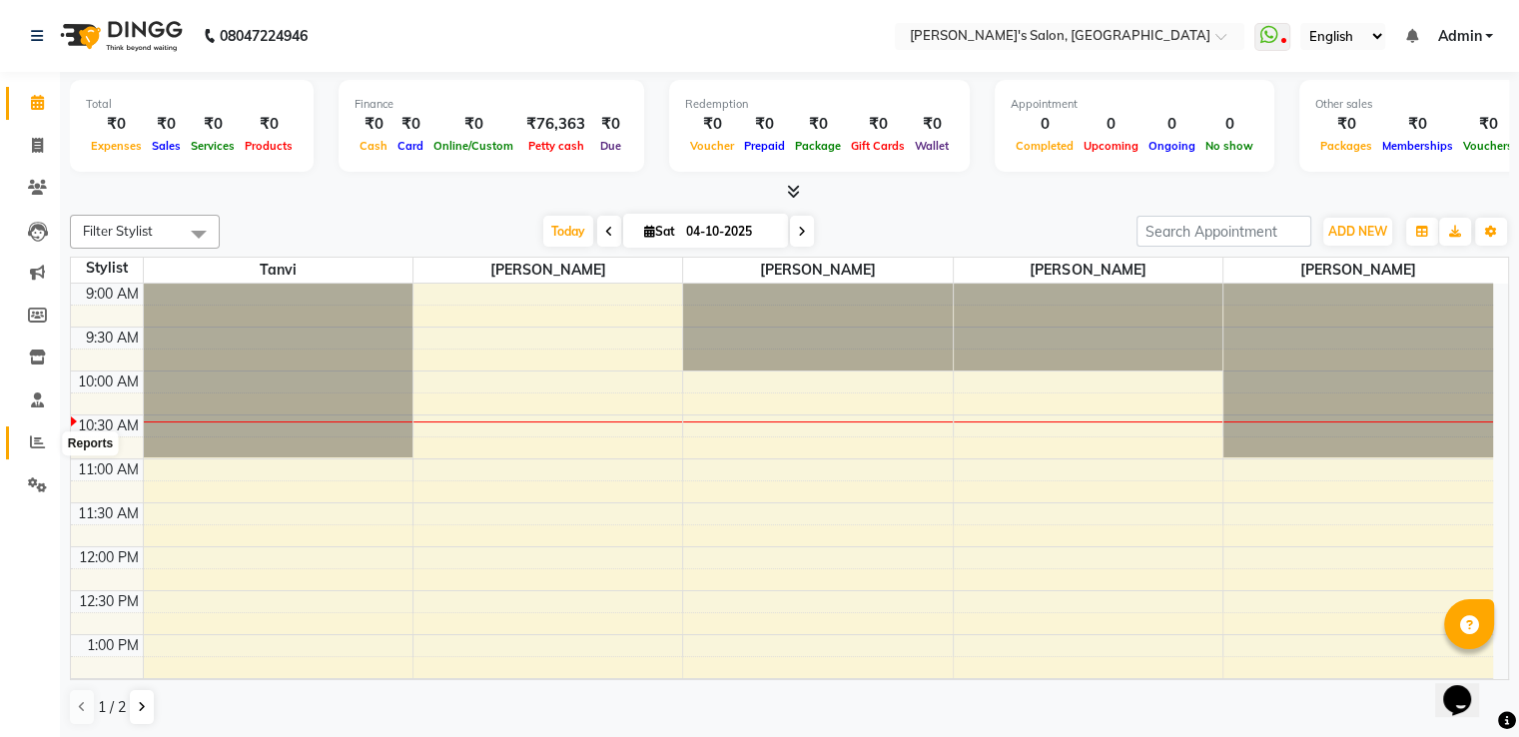
click at [32, 438] on icon at bounding box center [37, 441] width 15 height 15
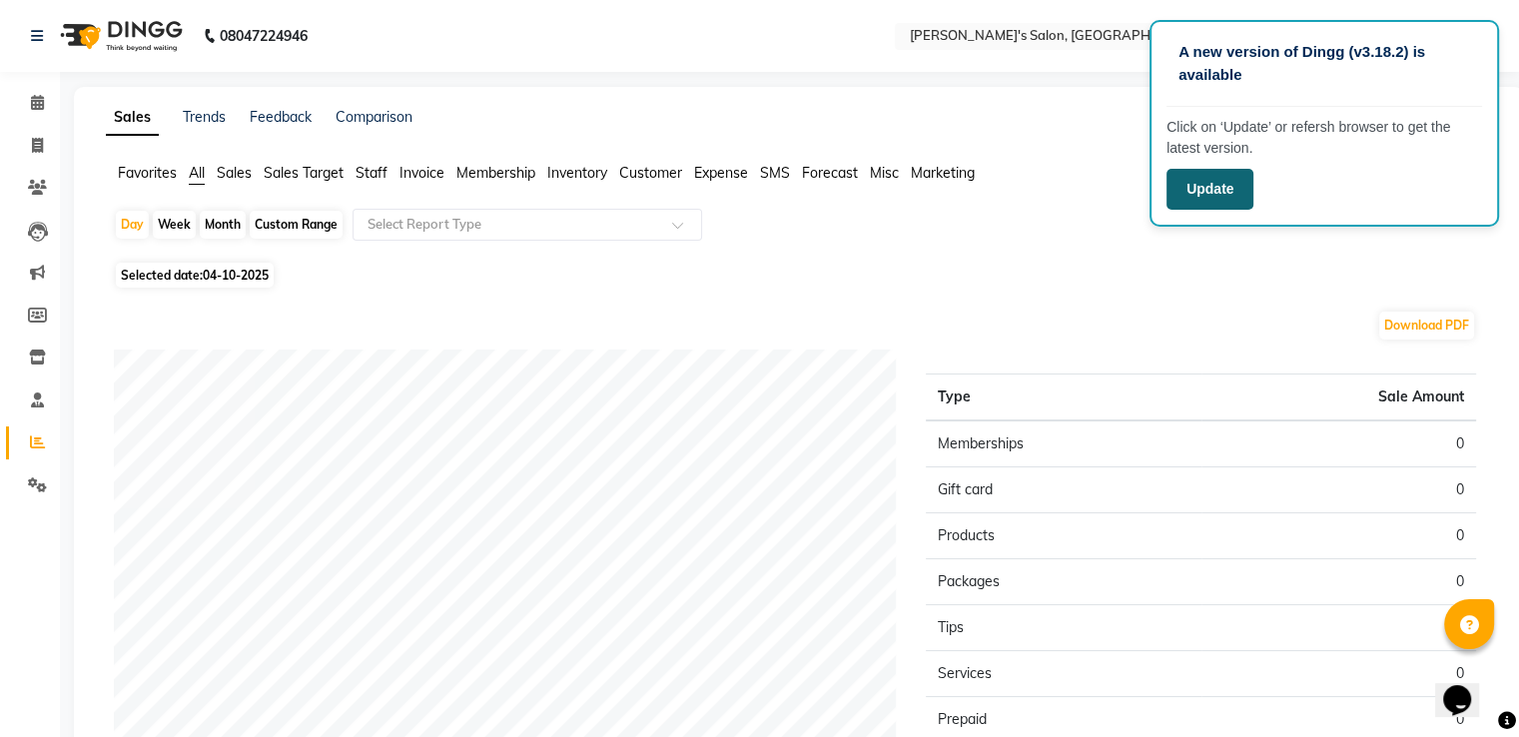
click at [1232, 188] on button "Update" at bounding box center [1210, 189] width 87 height 41
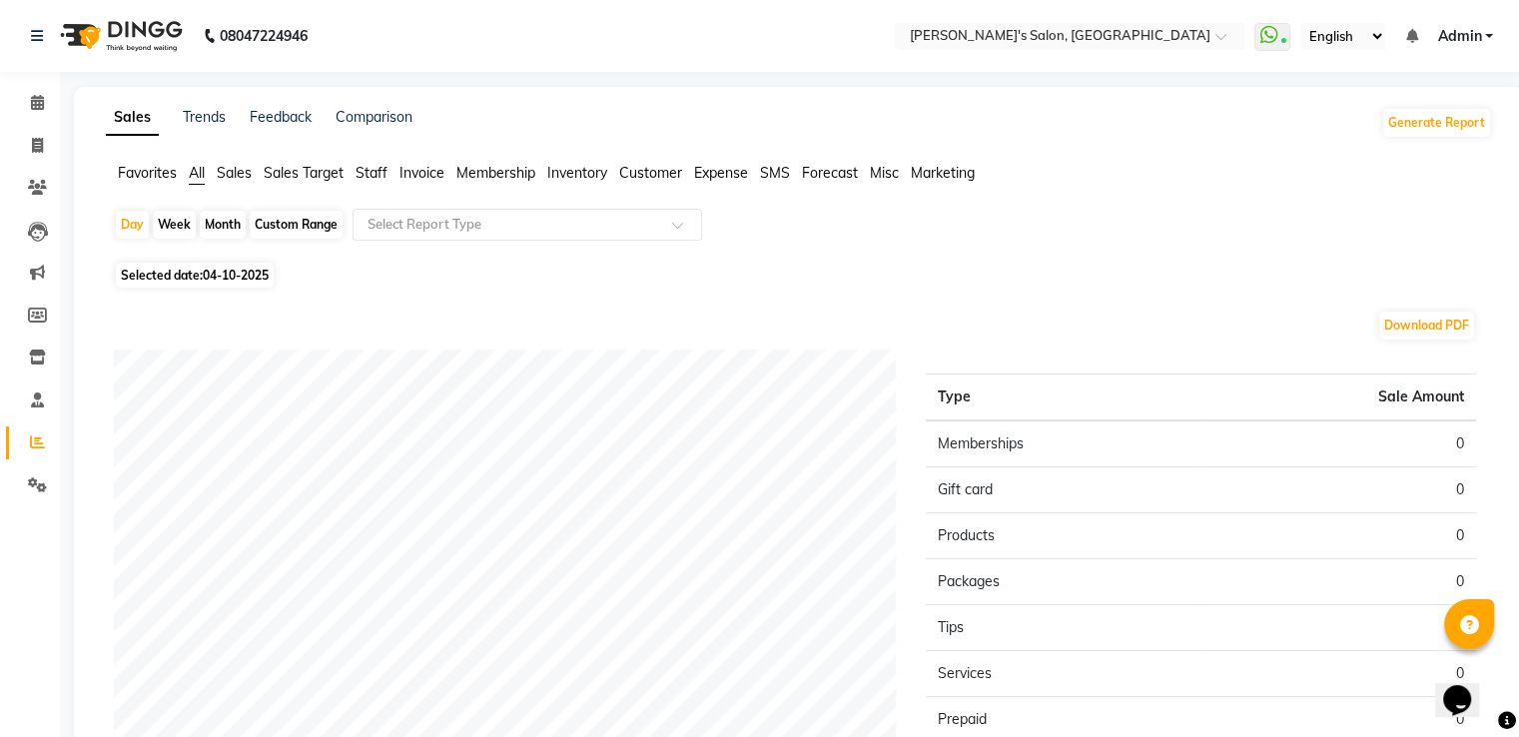
click at [375, 173] on span "Staff" at bounding box center [372, 173] width 32 height 18
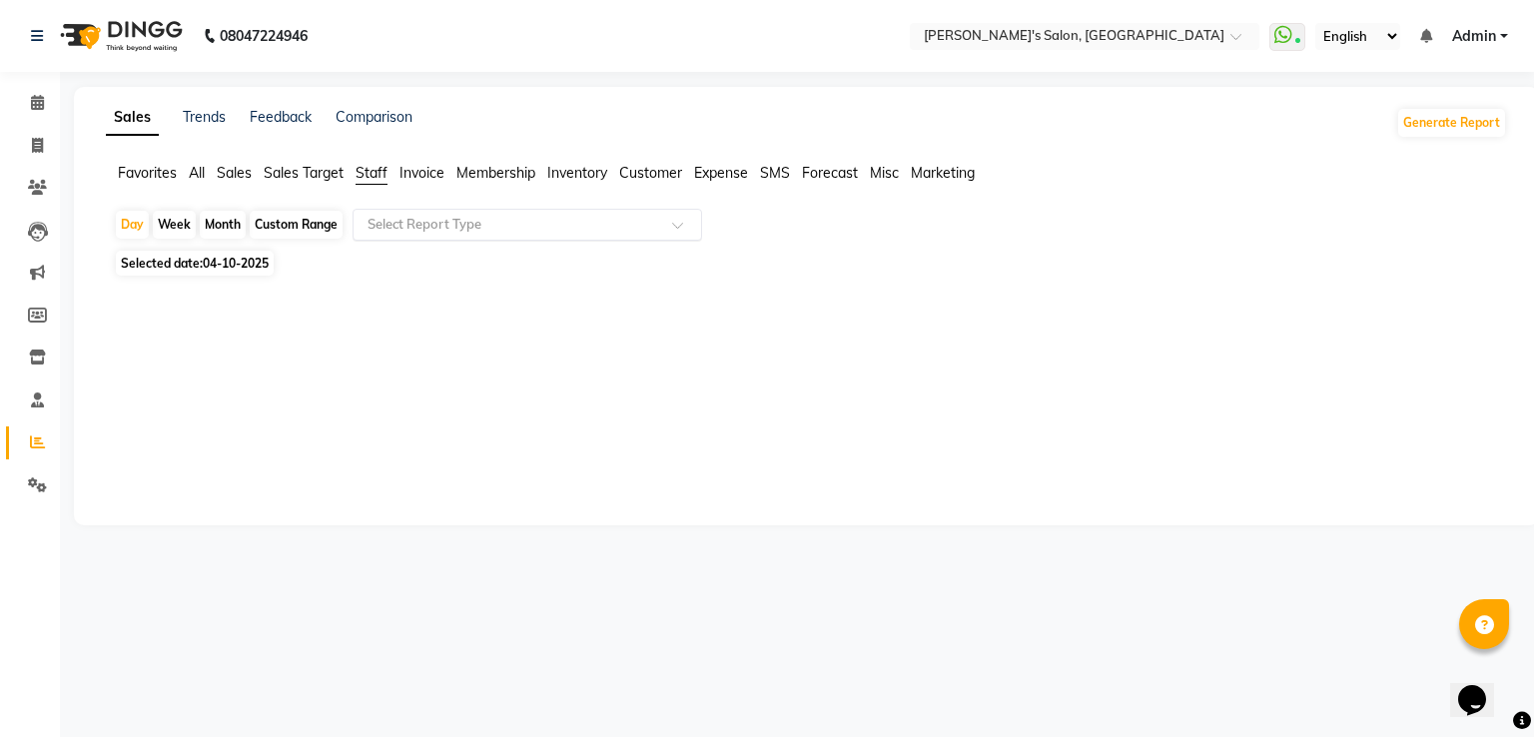
click at [439, 221] on input "text" at bounding box center [508, 225] width 288 height 20
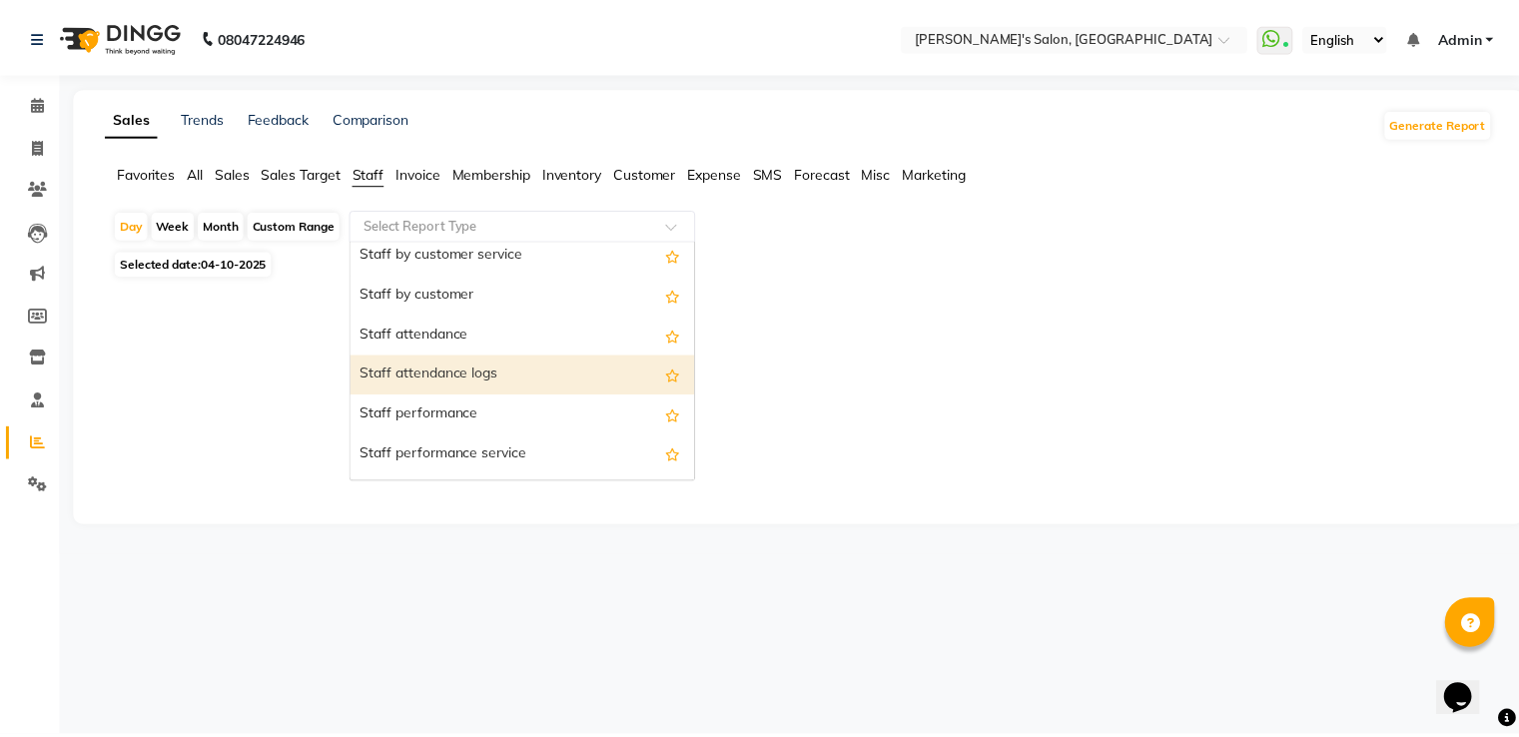
scroll to position [200, 0]
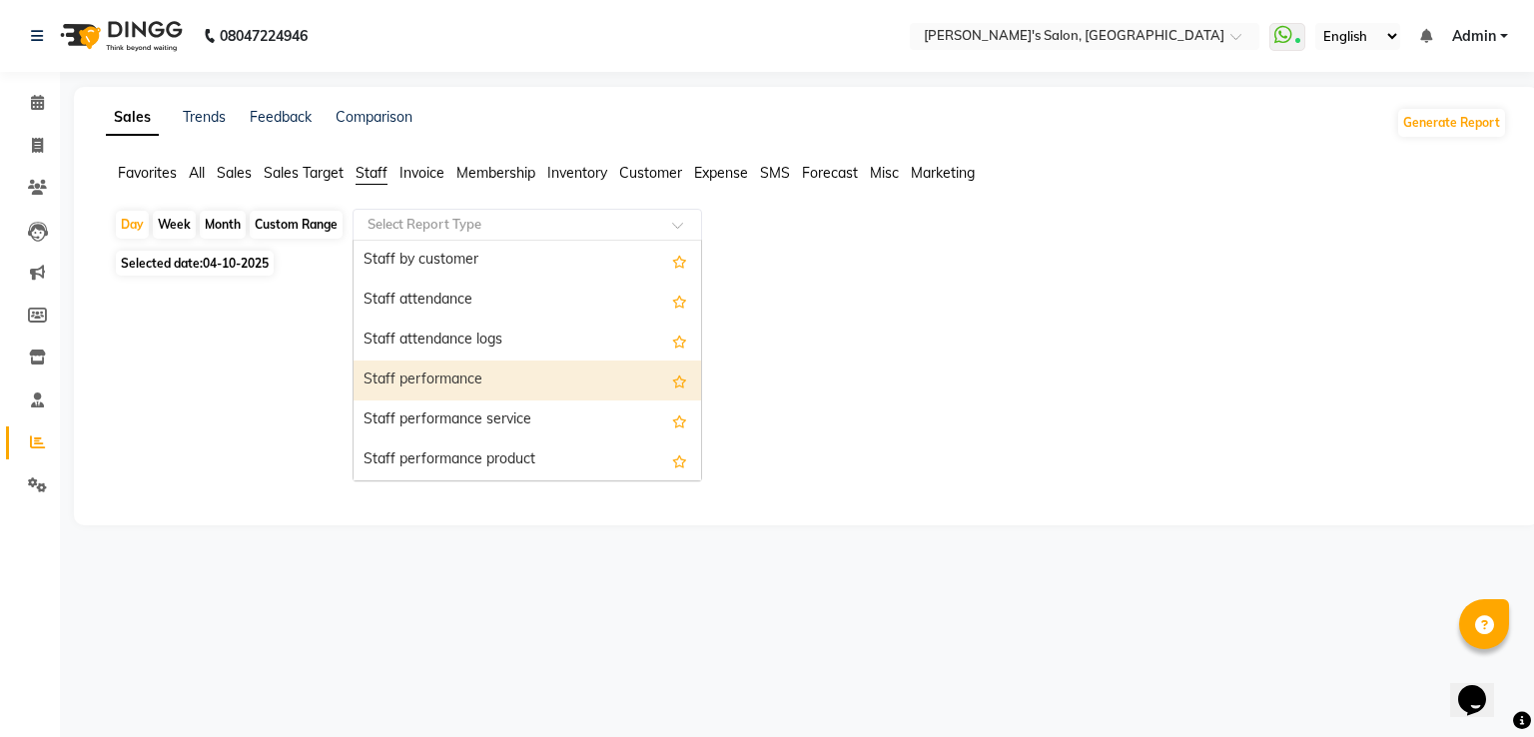
click at [500, 374] on div "Staff performance" at bounding box center [528, 381] width 348 height 40
select select "full_report"
select select "pdf"
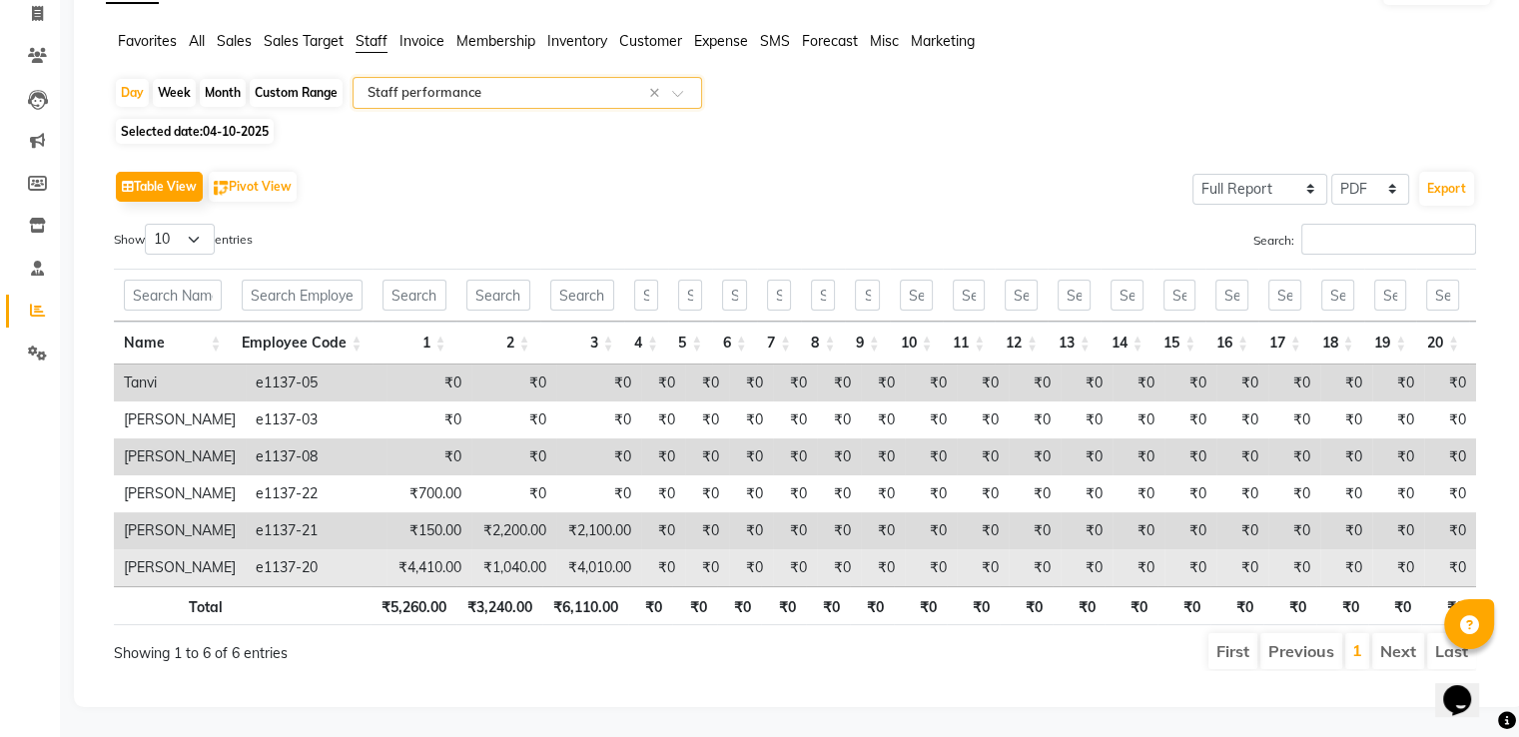
scroll to position [161, 0]
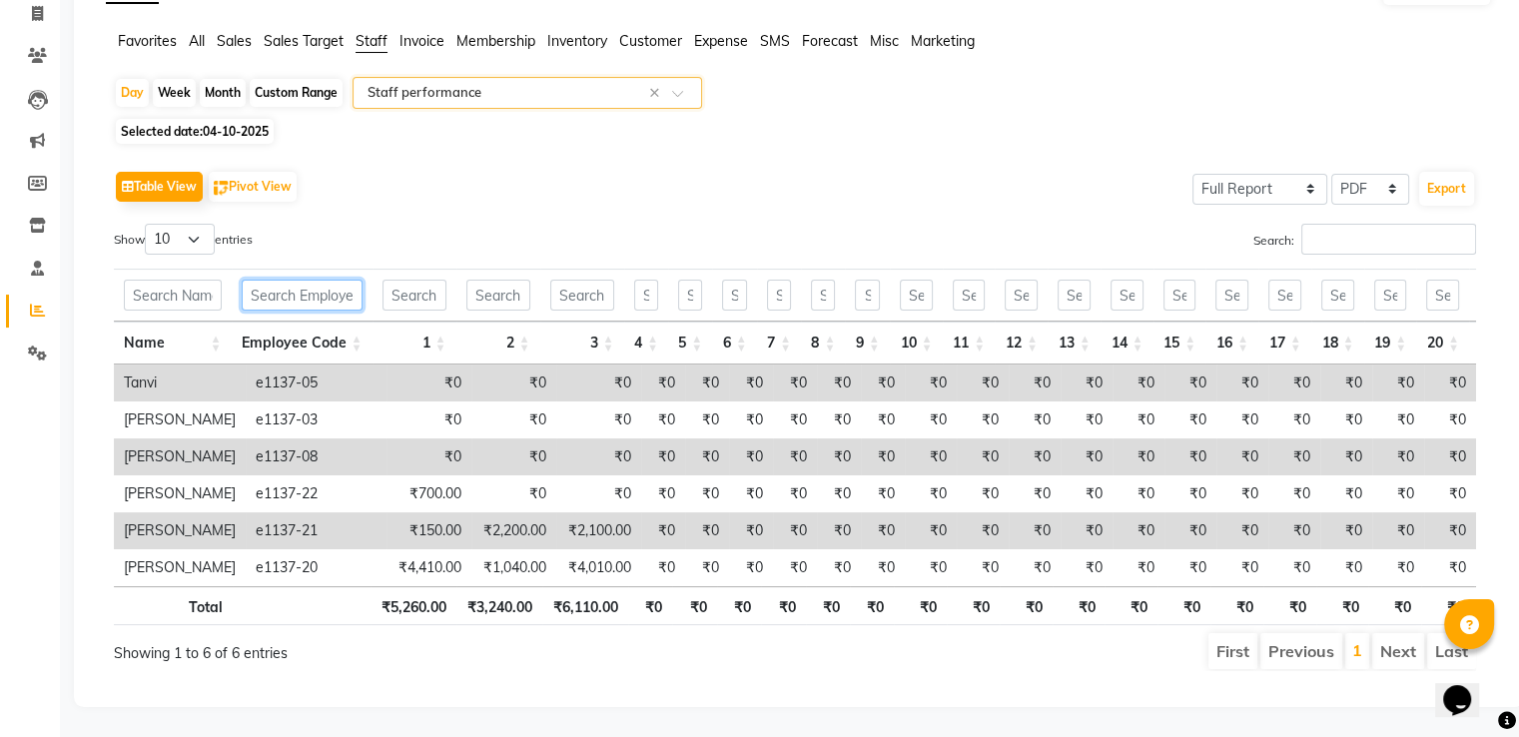
click at [291, 280] on input "text" at bounding box center [302, 295] width 121 height 31
click at [155, 280] on input "text" at bounding box center [173, 295] width 98 height 31
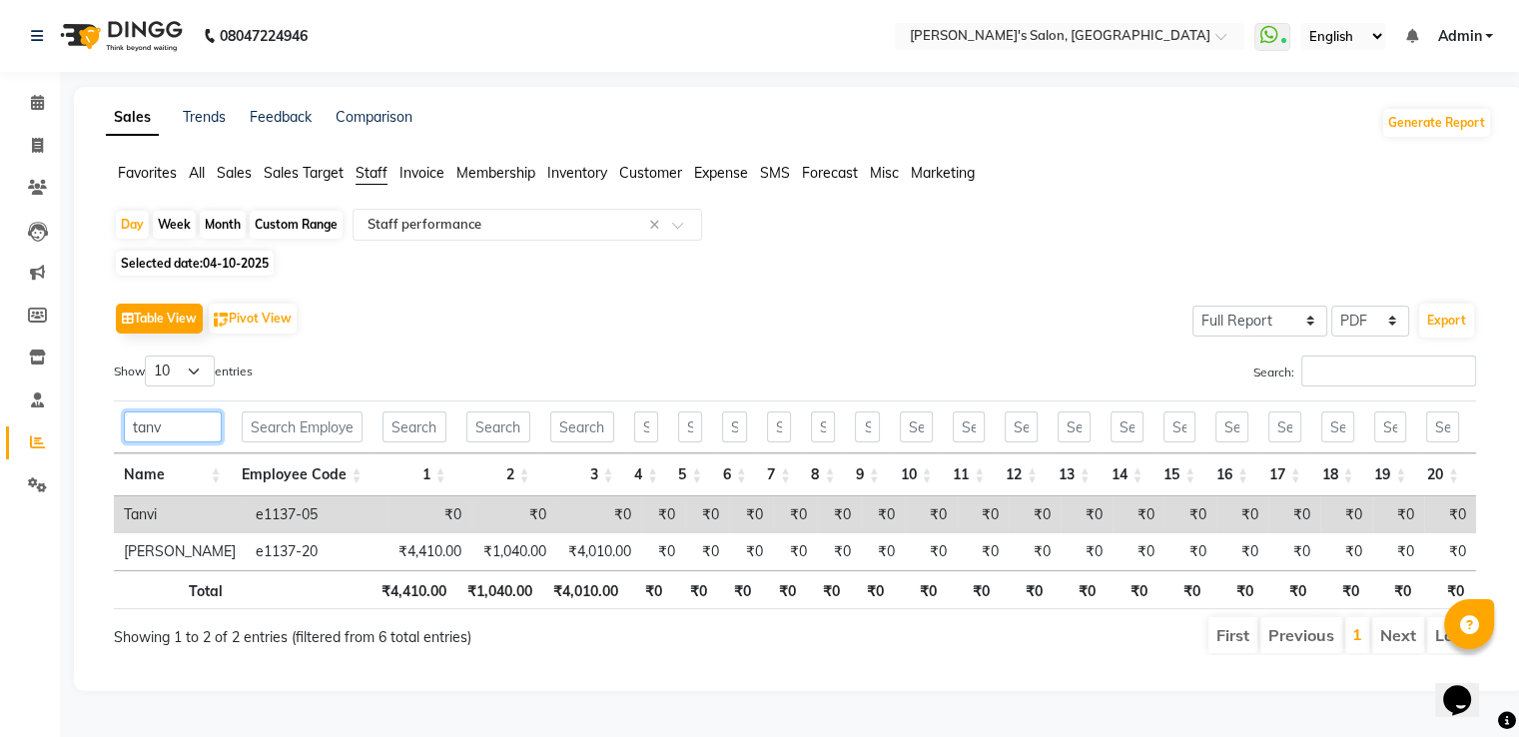
scroll to position [13, 0]
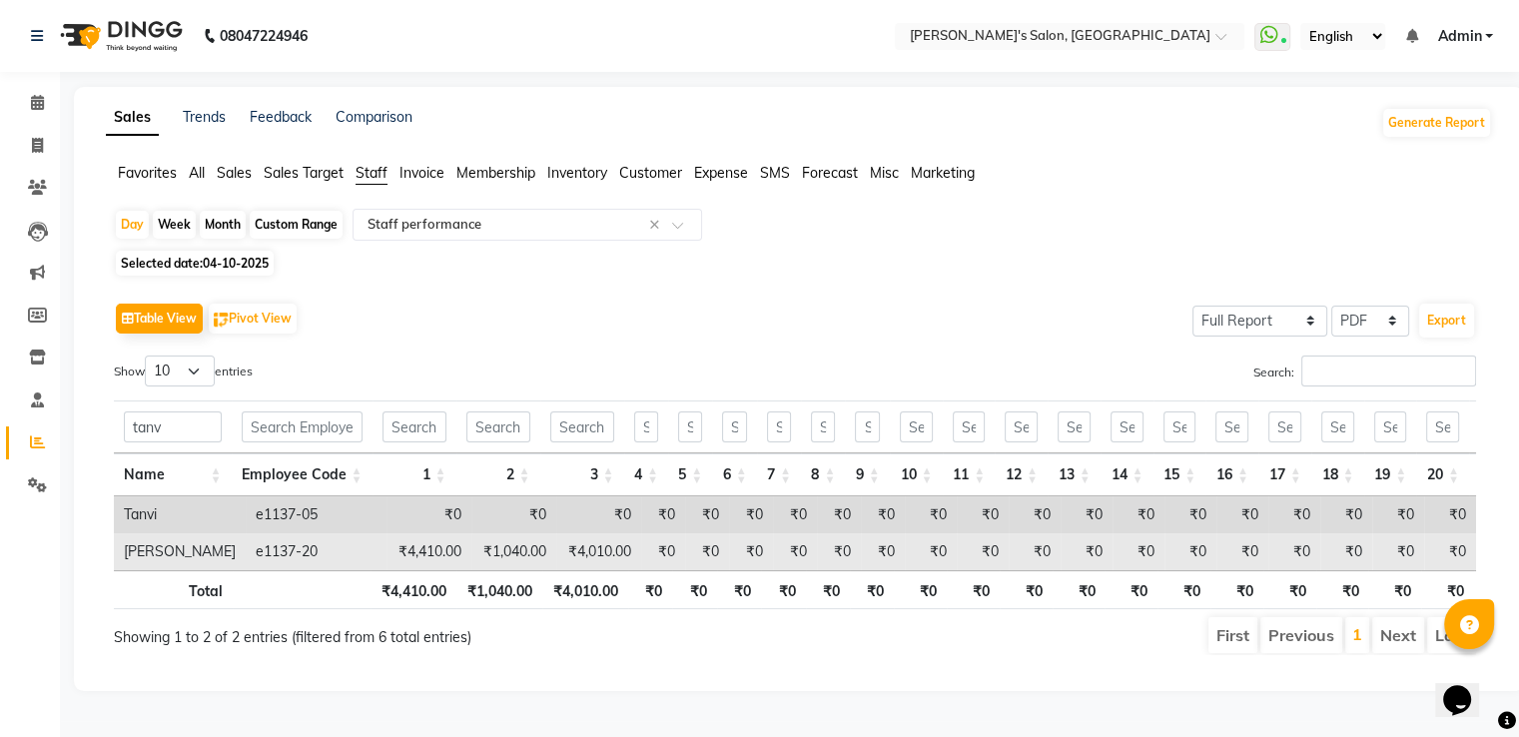
click at [200, 542] on td "[PERSON_NAME]" at bounding box center [180, 551] width 132 height 37
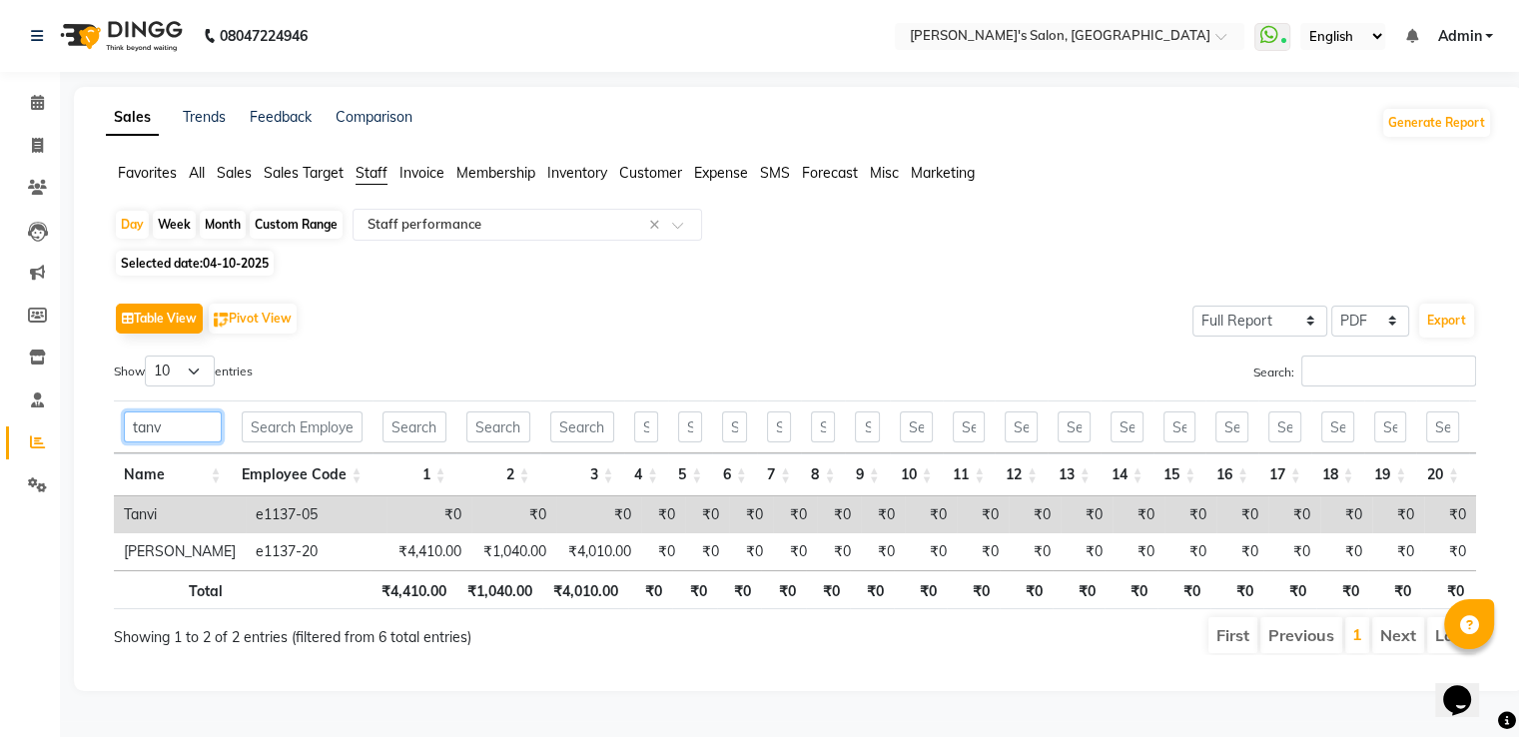
click at [176, 412] on input "tanv" at bounding box center [173, 427] width 98 height 31
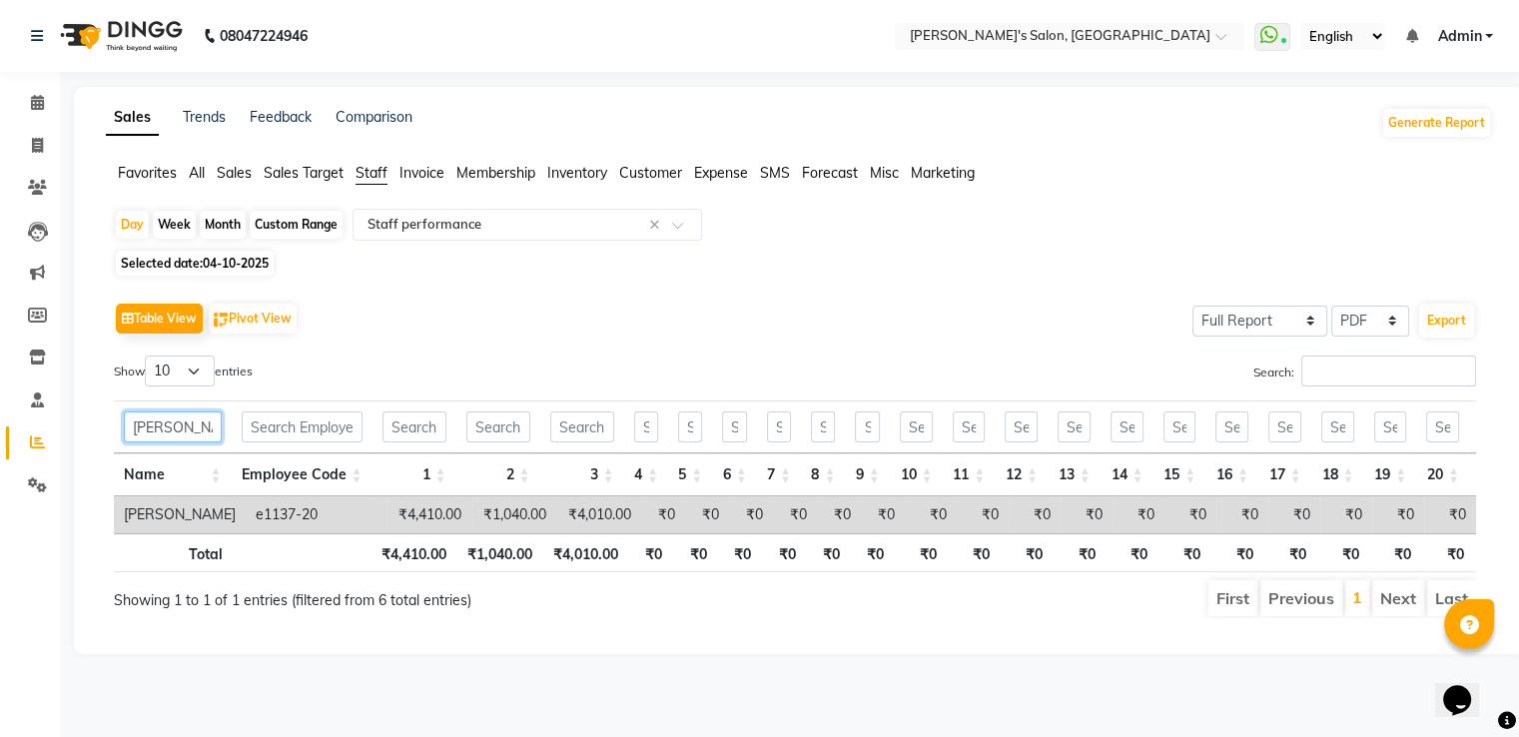
scroll to position [0, 0]
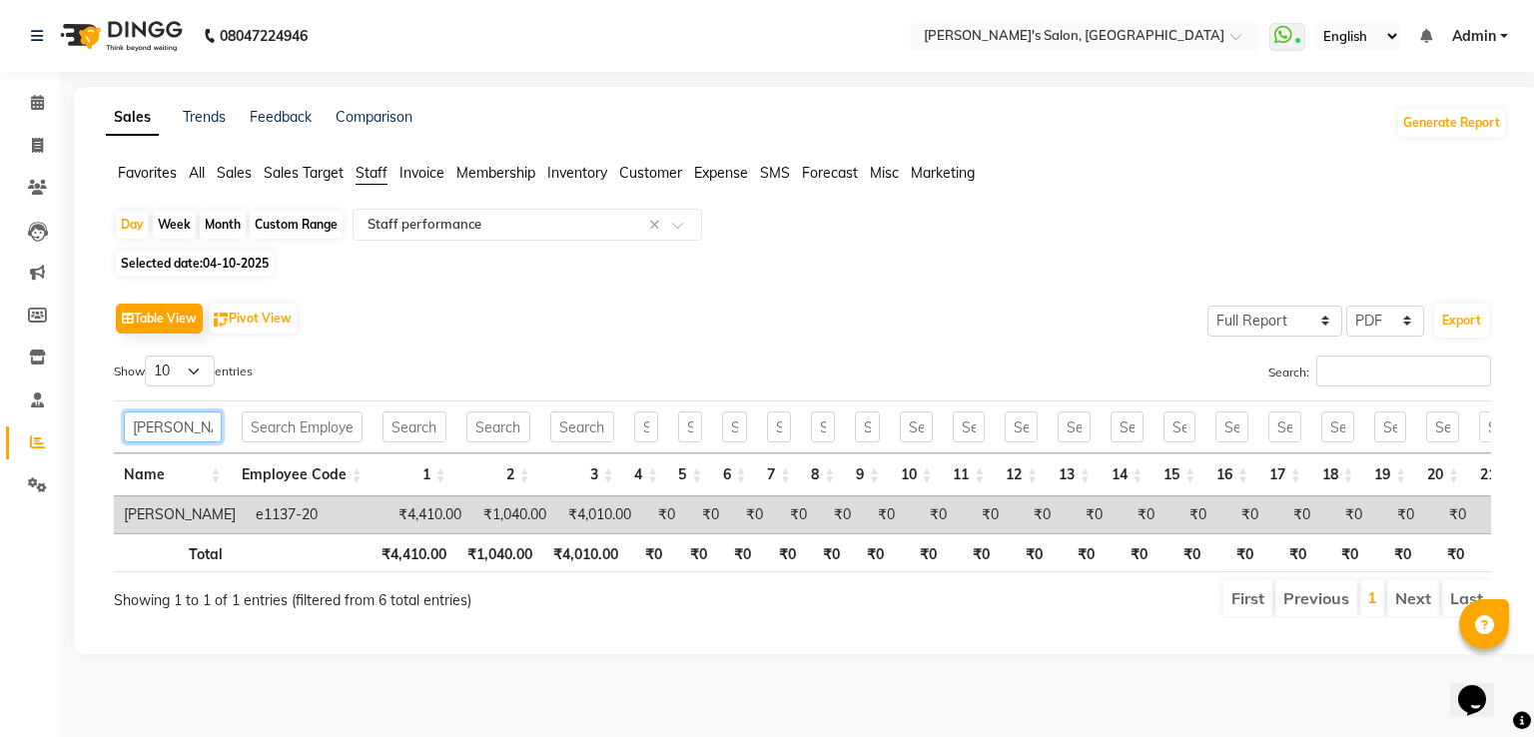
type input "[PERSON_NAME] m"
click at [316, 226] on div "Custom Range" at bounding box center [296, 225] width 93 height 28
select select "10"
select select "2025"
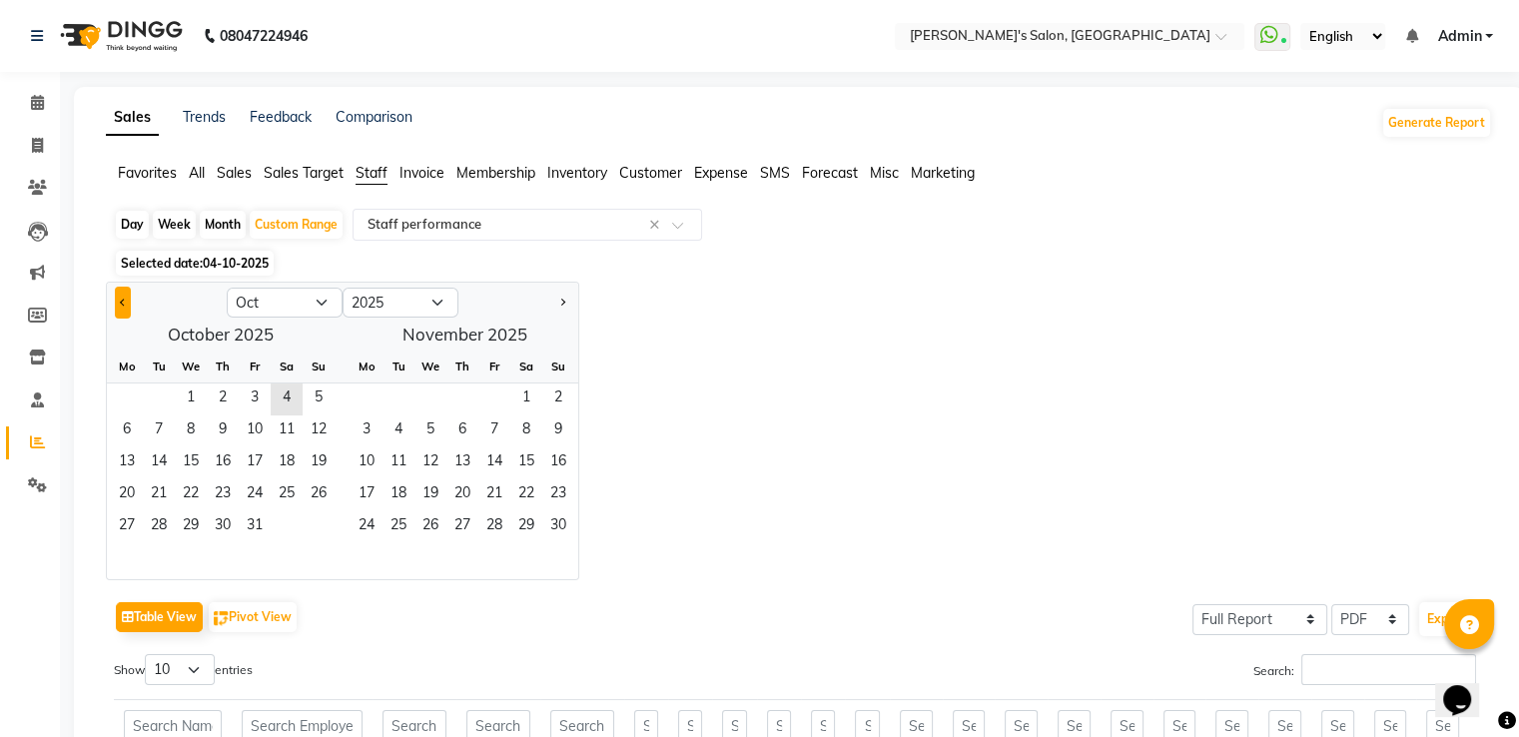
click at [118, 299] on button "Previous month" at bounding box center [123, 303] width 16 height 32
click at [120, 299] on button "Previous month" at bounding box center [123, 303] width 16 height 32
select select "6"
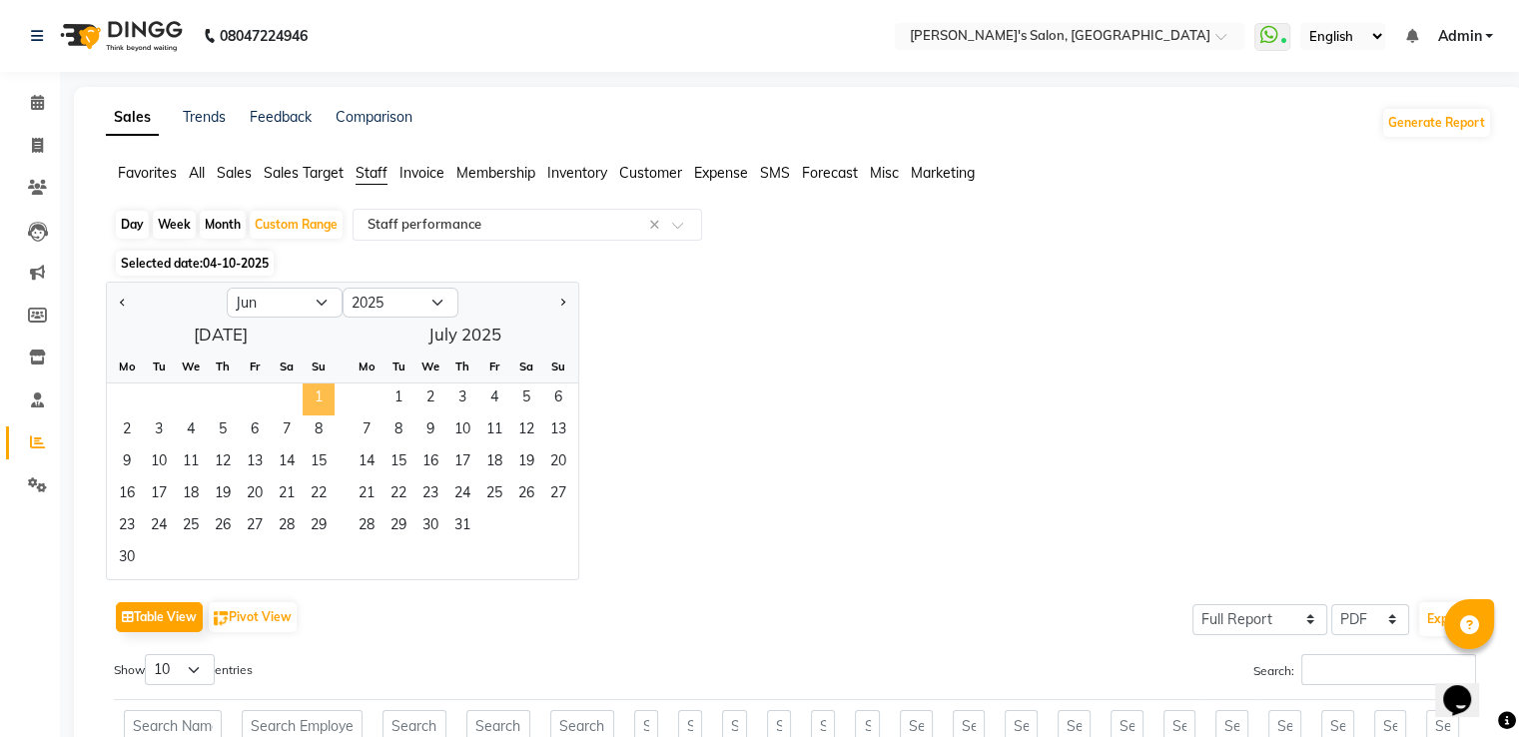
click at [320, 405] on span "1" at bounding box center [319, 400] width 32 height 32
click at [126, 567] on span "30" at bounding box center [127, 559] width 32 height 32
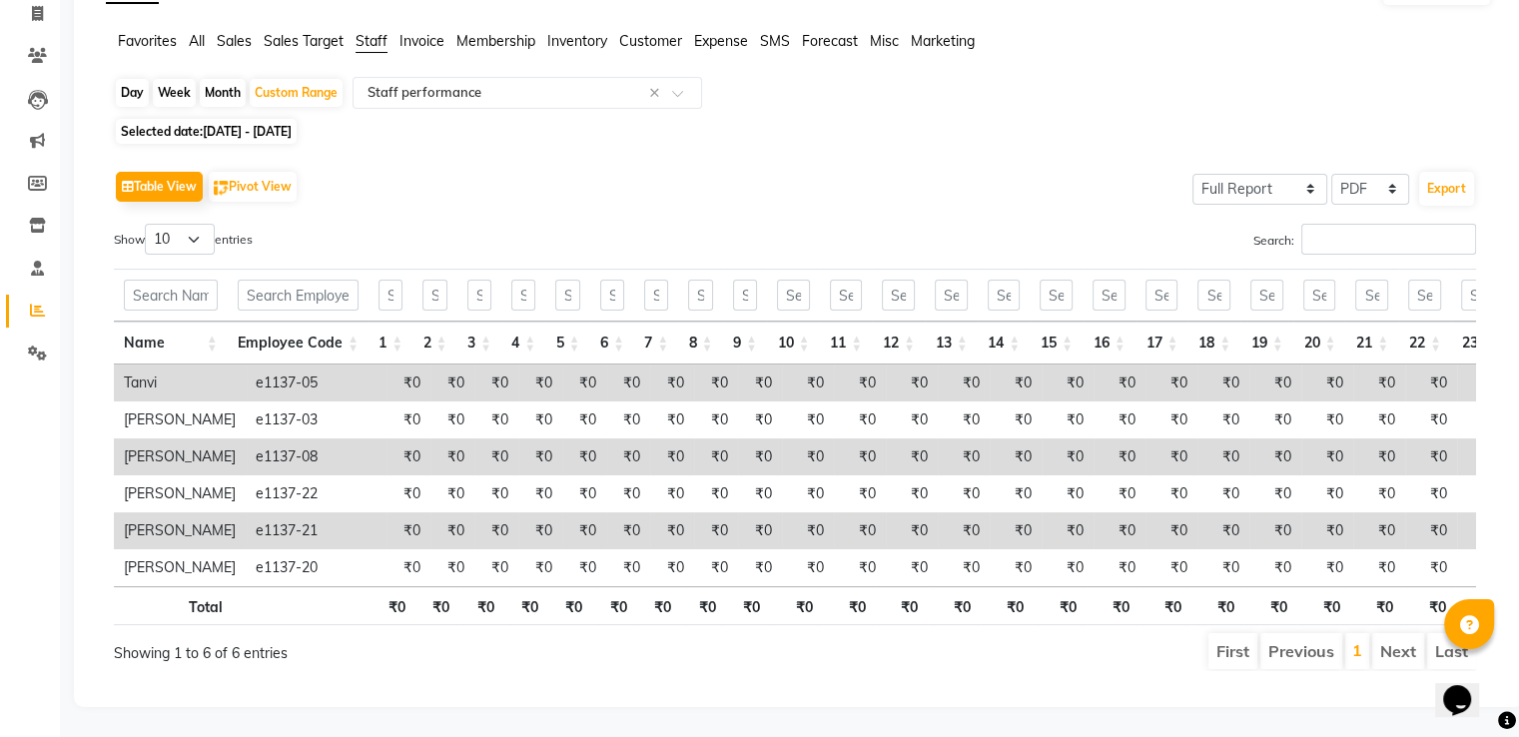
scroll to position [161, 0]
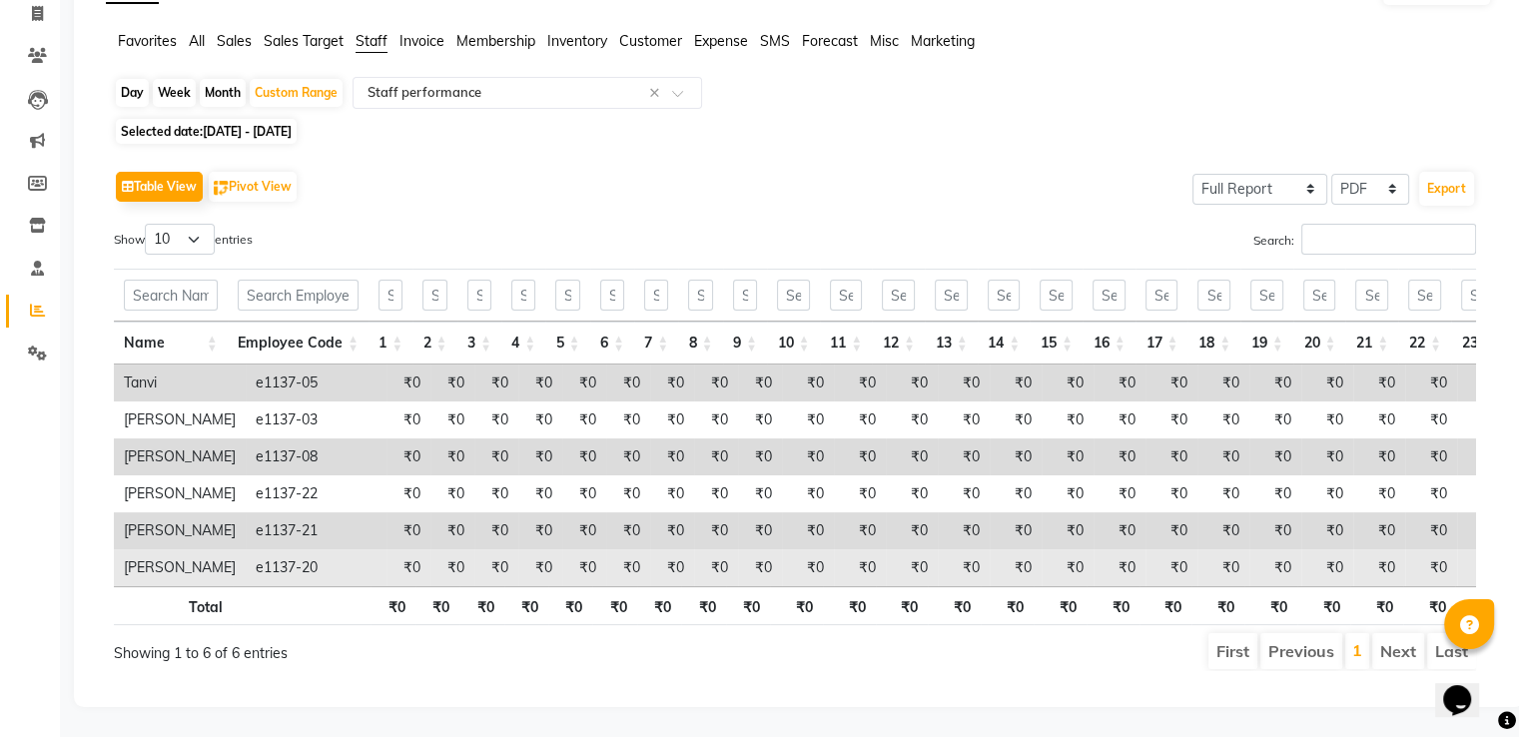
click at [213, 549] on td "[PERSON_NAME]" at bounding box center [180, 567] width 132 height 37
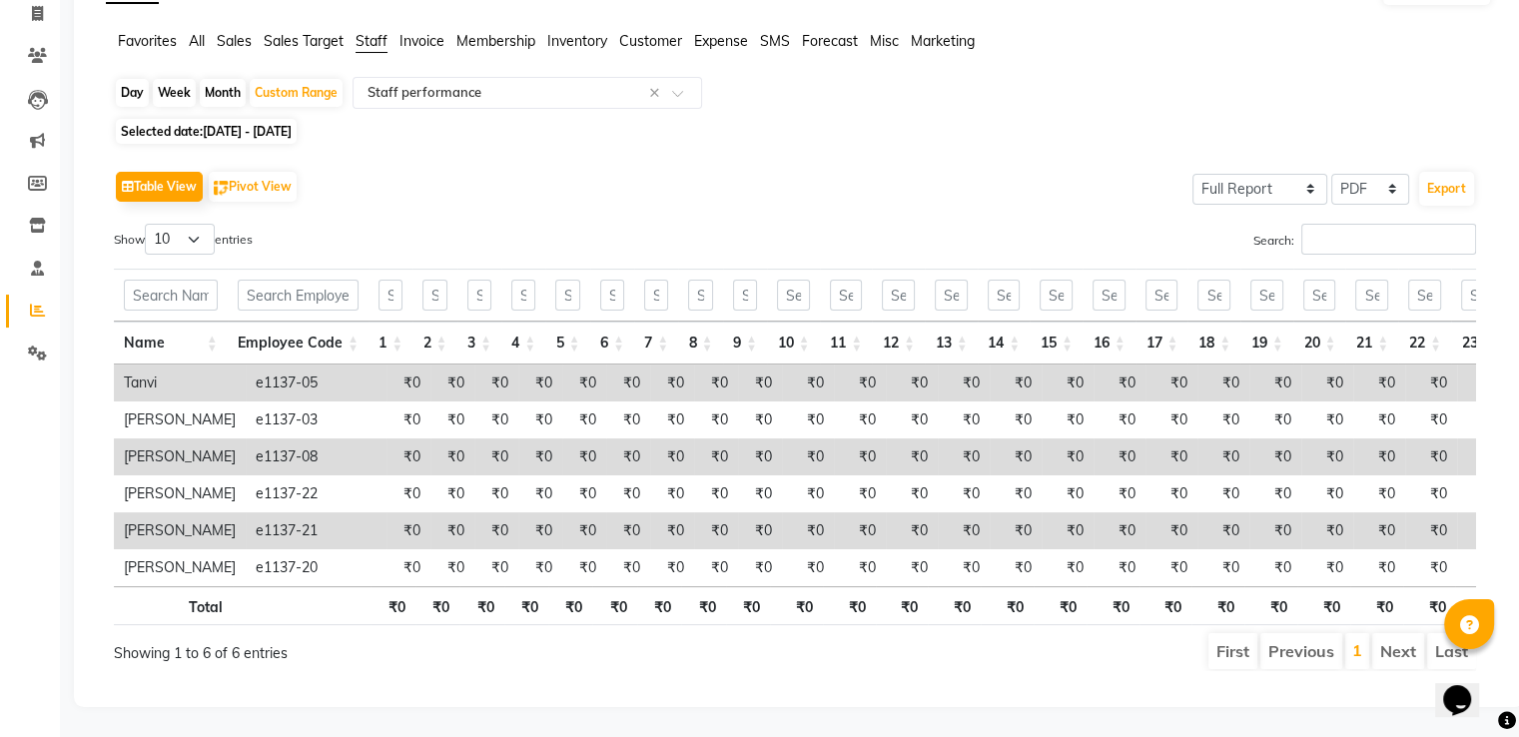
scroll to position [61, 0]
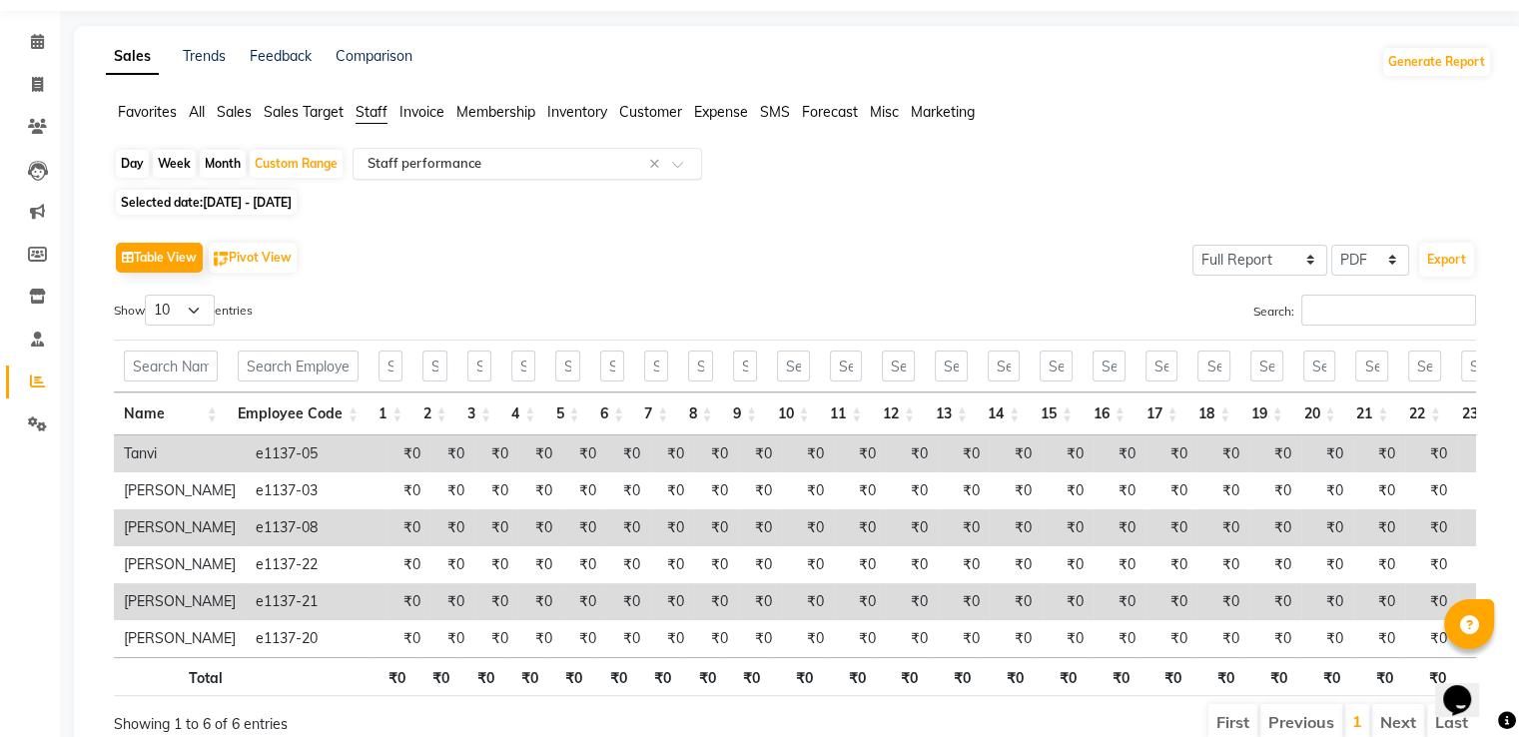
click at [524, 161] on input "text" at bounding box center [508, 164] width 288 height 20
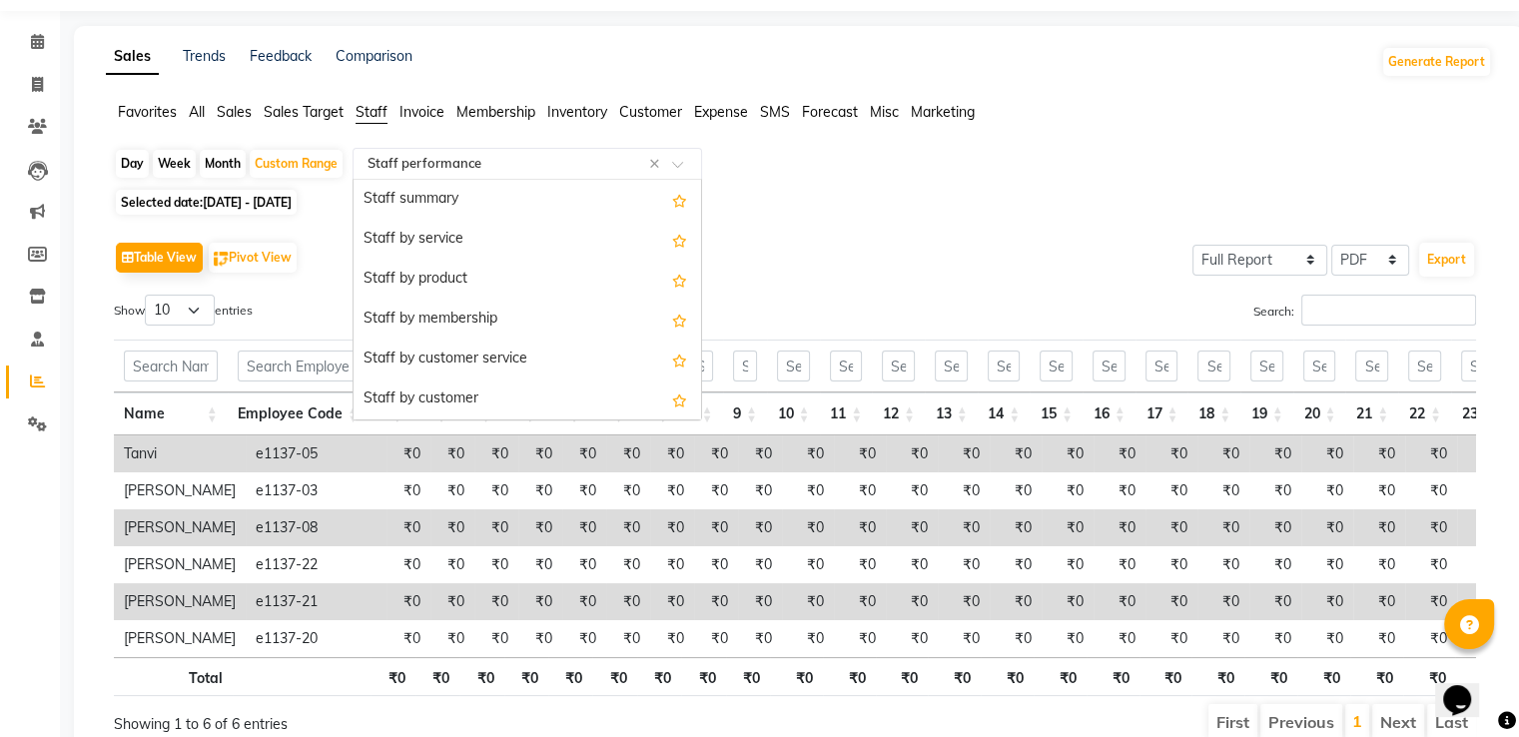
scroll to position [320, 0]
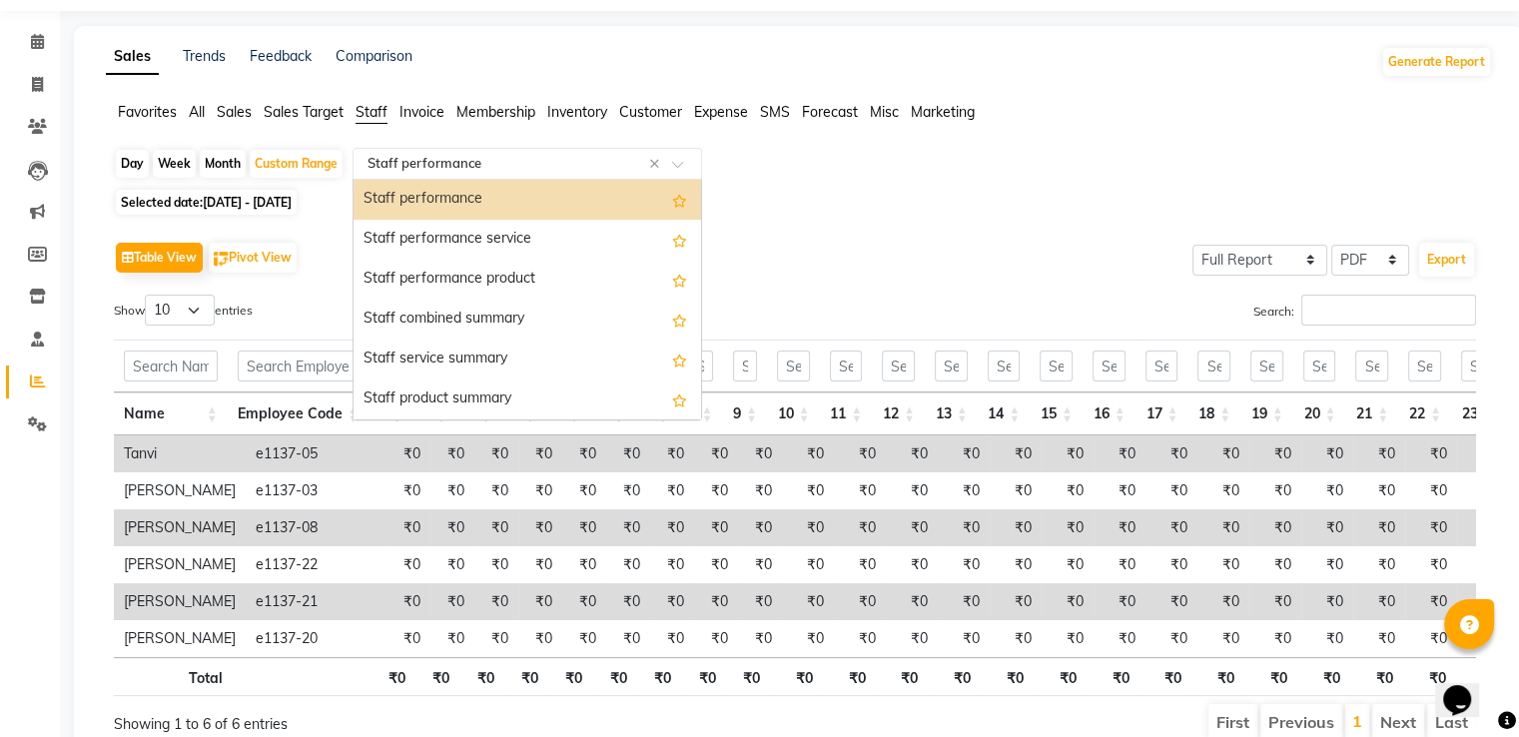
click at [489, 157] on input "text" at bounding box center [508, 164] width 288 height 20
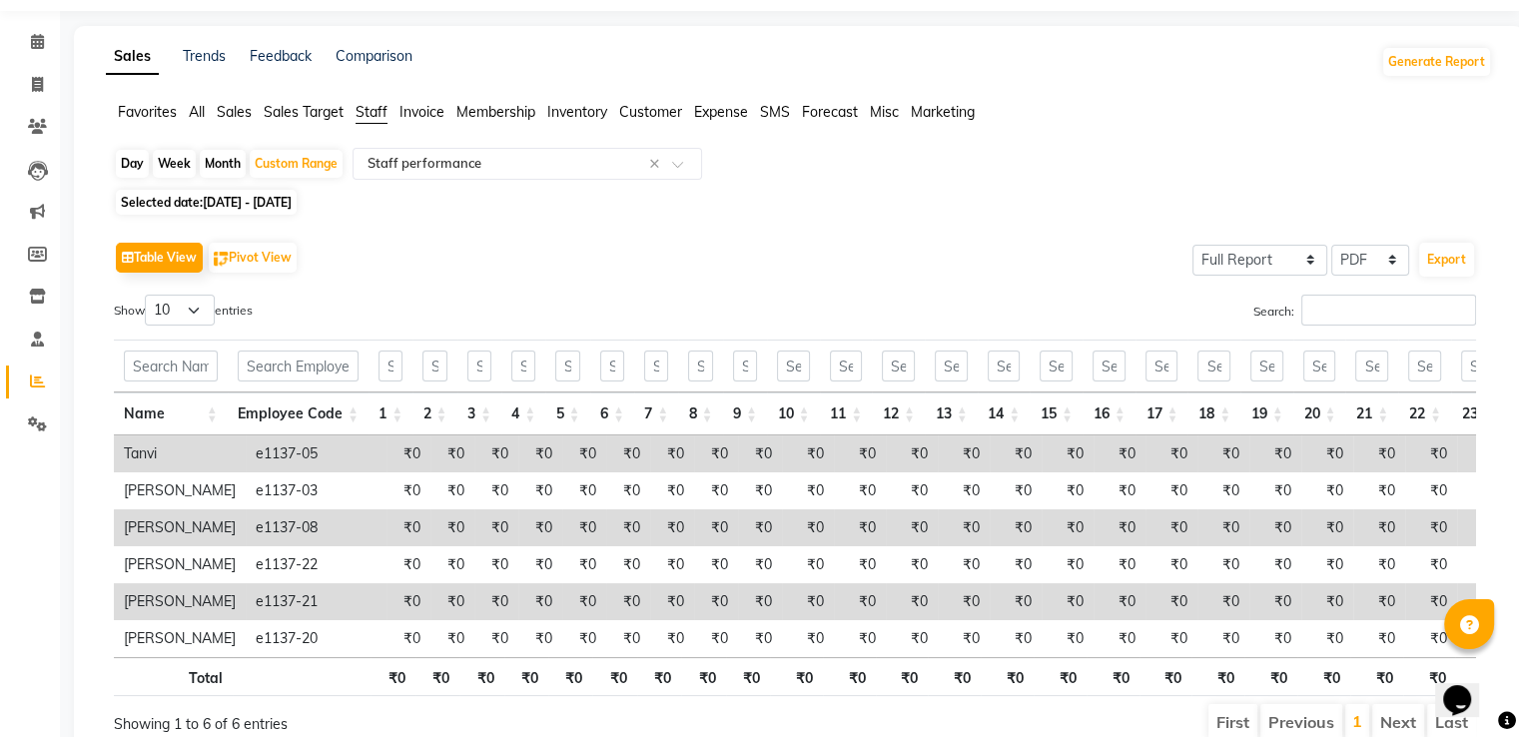
click at [1142, 252] on div "Table View Pivot View Select Full Report Filtered Report Select CSV PDF Export" at bounding box center [795, 258] width 1362 height 42
drag, startPoint x: 136, startPoint y: 168, endPoint x: 310, endPoint y: 217, distance: 180.6
click at [136, 167] on div "Day" at bounding box center [132, 164] width 33 height 28
select select "6"
select select "2025"
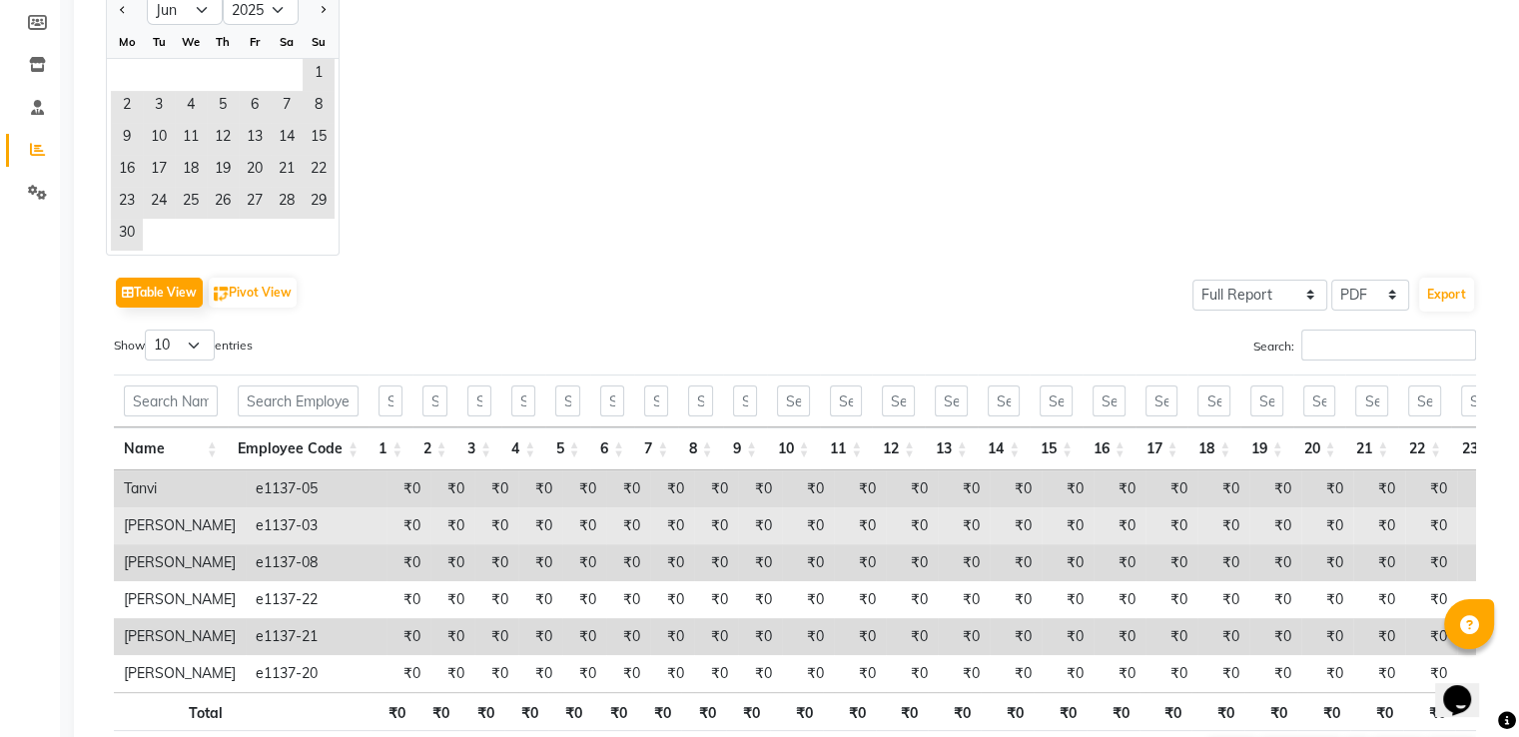
scroll to position [427, 0]
